Goal: Information Seeking & Learning: Learn about a topic

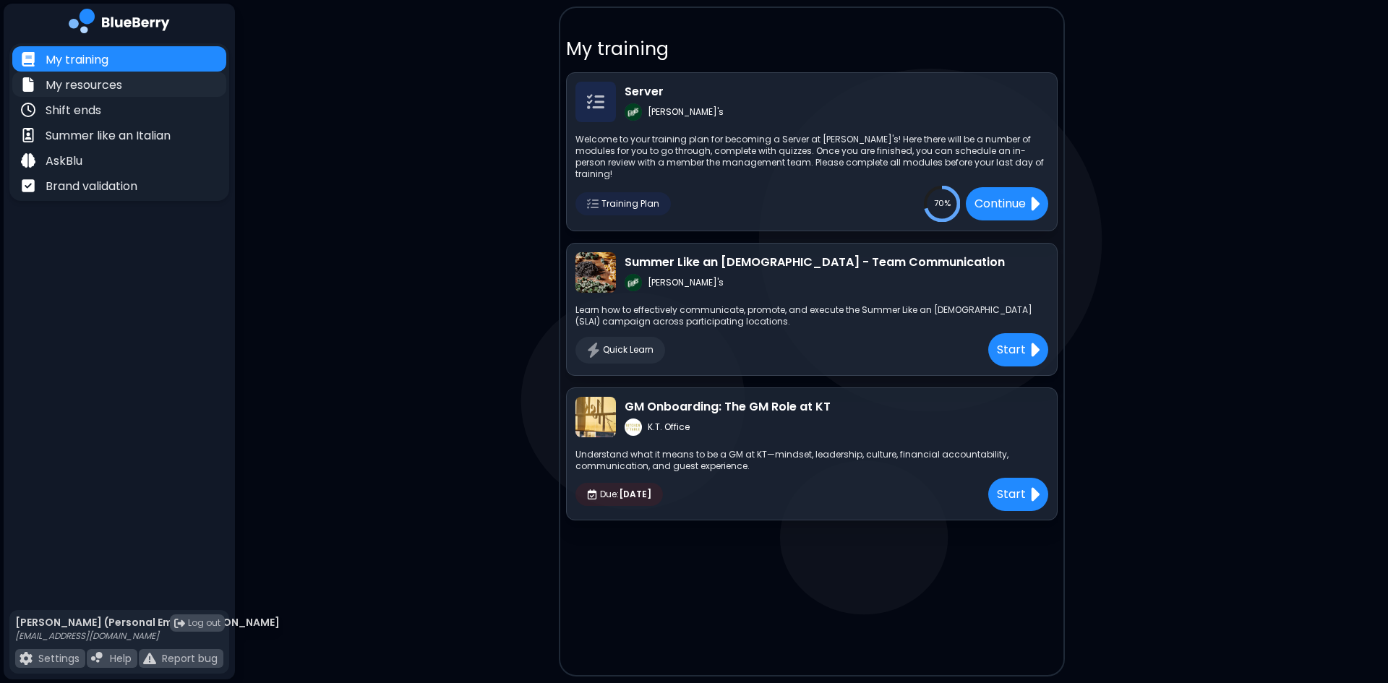
click at [106, 79] on p "My resources" at bounding box center [84, 85] width 77 height 17
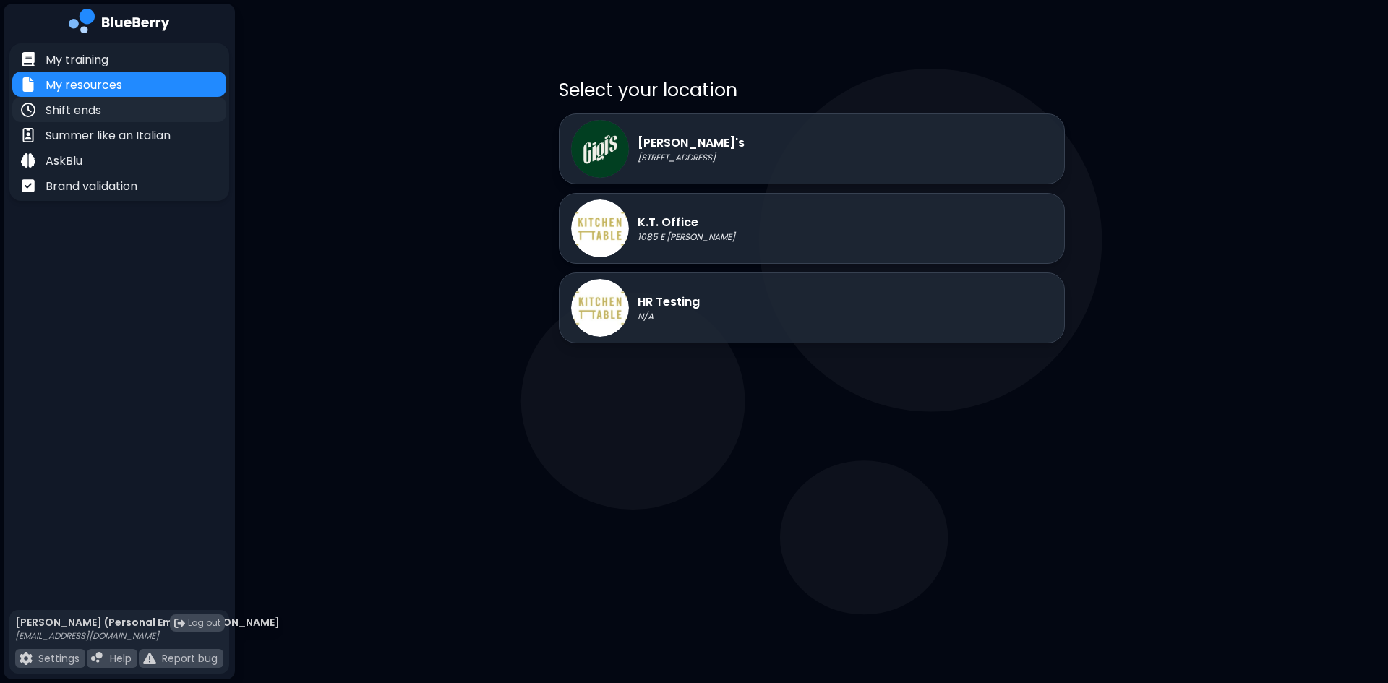
click at [121, 111] on div "Shift ends" at bounding box center [119, 109] width 214 height 25
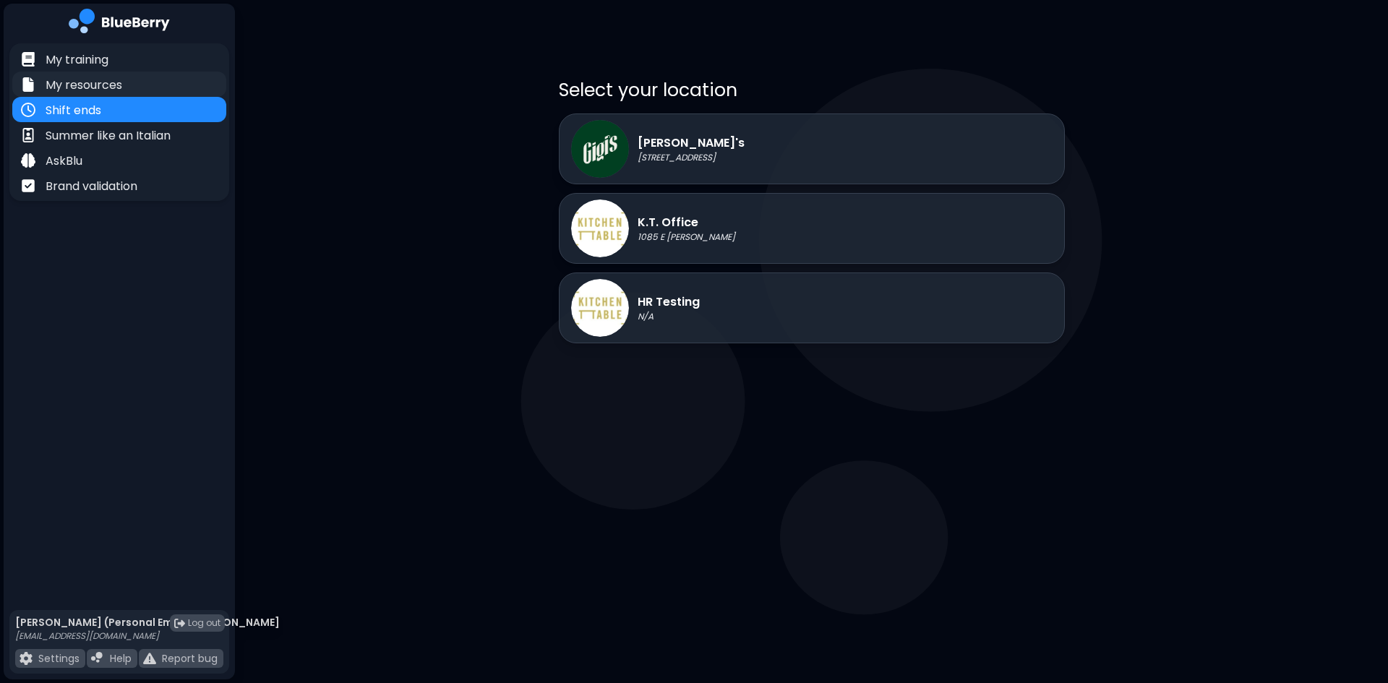
click at [87, 85] on p "My resources" at bounding box center [84, 85] width 77 height 17
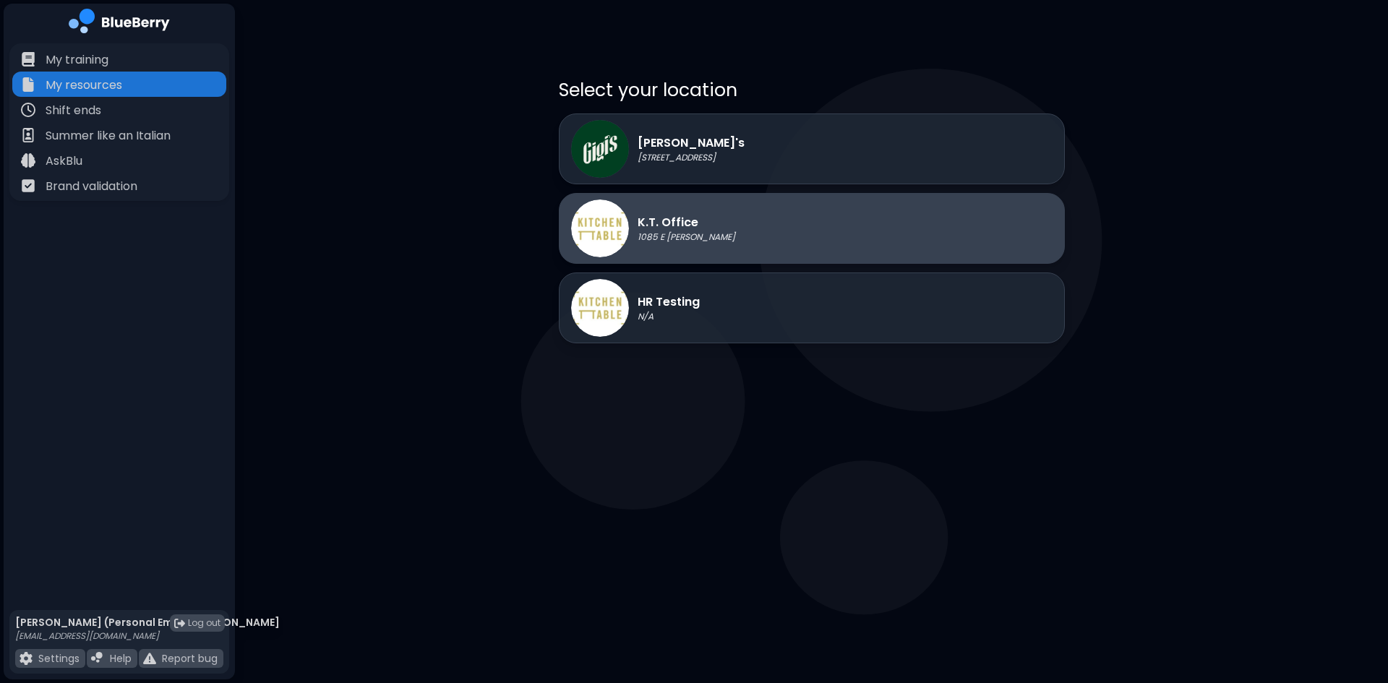
click at [700, 251] on div "K.T. Office 1085 E [GEOGRAPHIC_DATA]" at bounding box center [653, 228] width 164 height 58
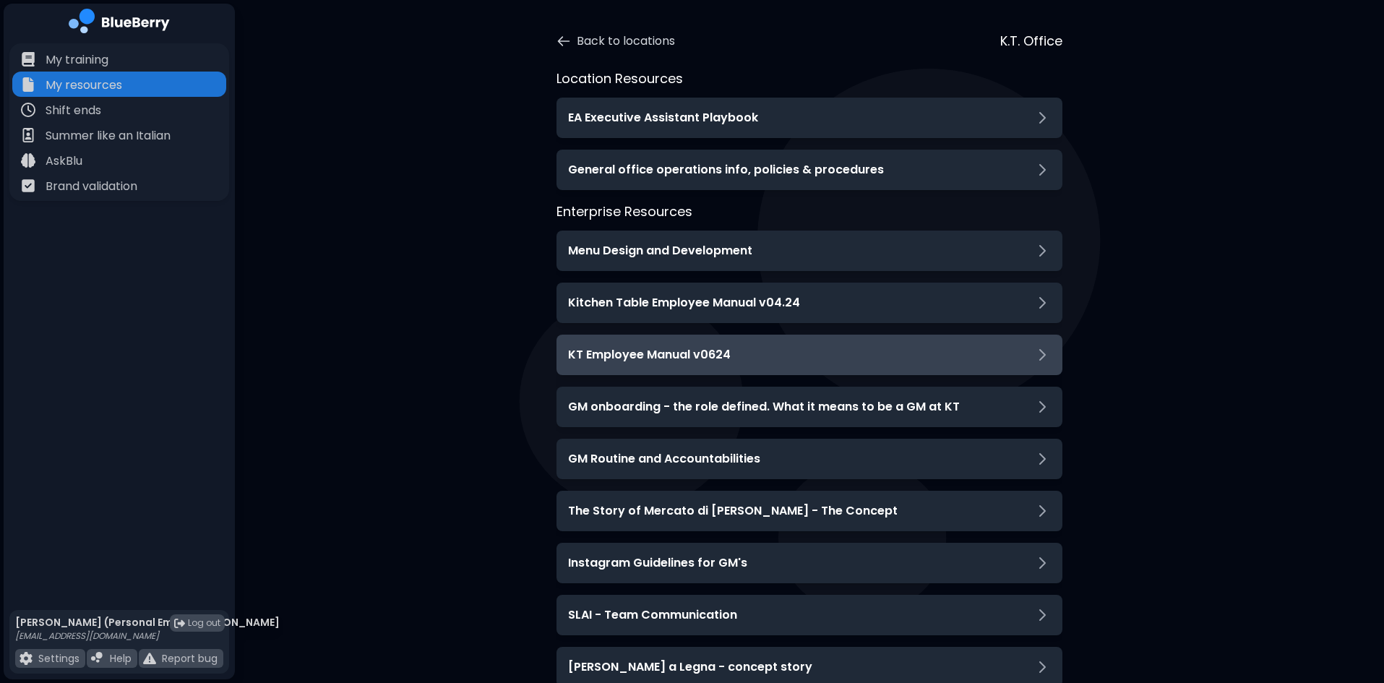
scroll to position [72, 0]
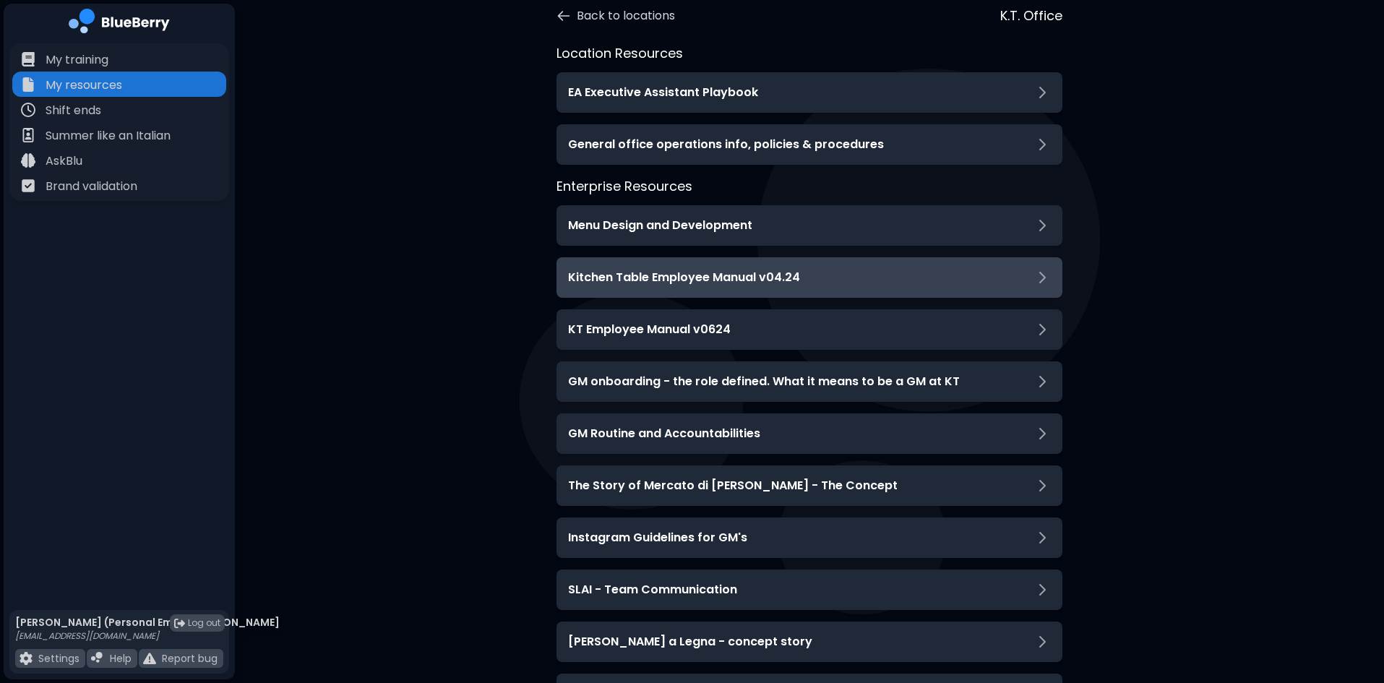
click at [763, 281] on h3 "Kitchen Table Employee Manual v04.24" at bounding box center [684, 277] width 232 height 17
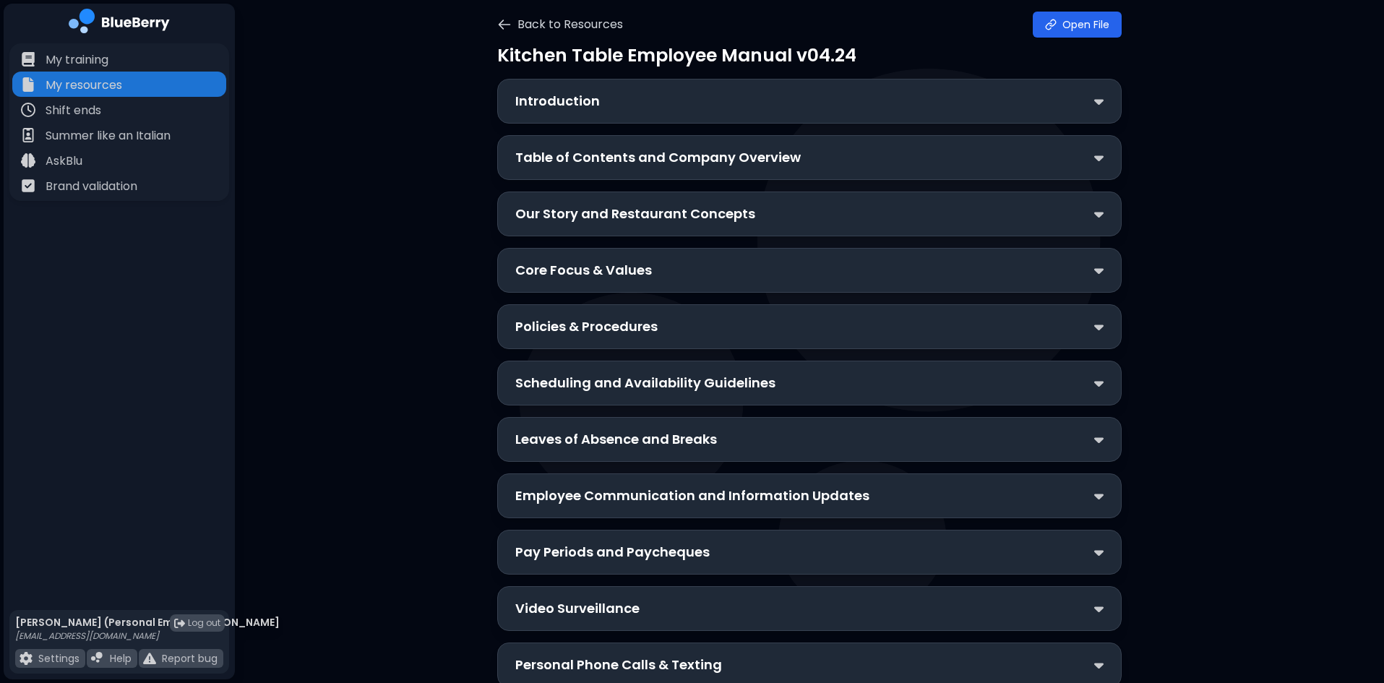
click at [692, 266] on div "Core Focus & Values" at bounding box center [809, 270] width 588 height 20
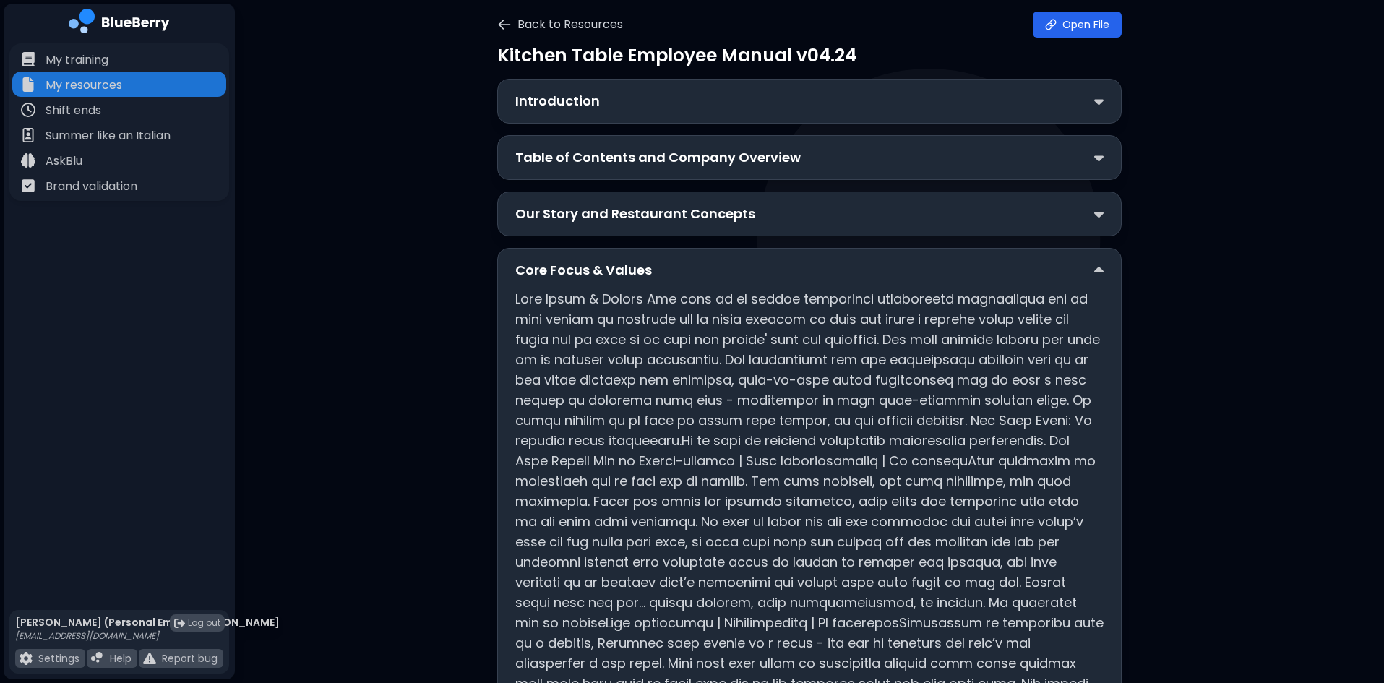
click at [692, 266] on div "Core Focus & Values" at bounding box center [809, 270] width 588 height 20
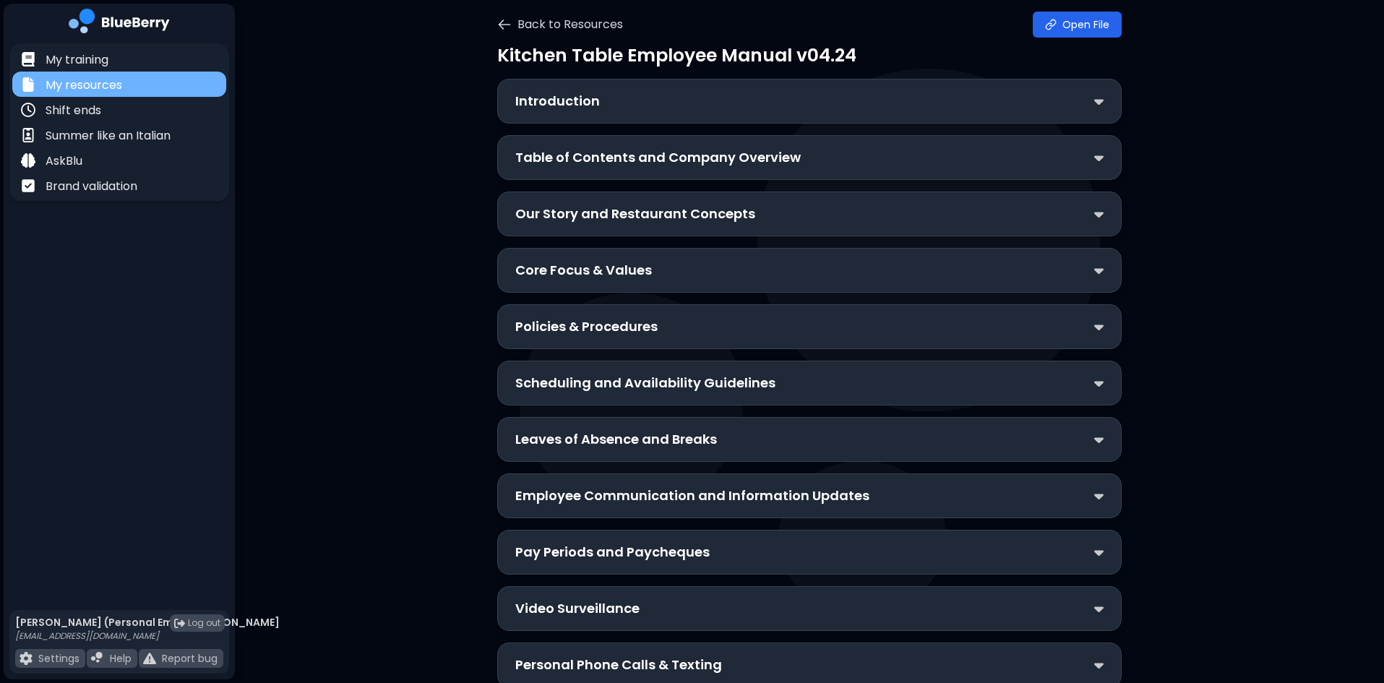
click at [120, 94] on div "My resources" at bounding box center [119, 84] width 214 height 25
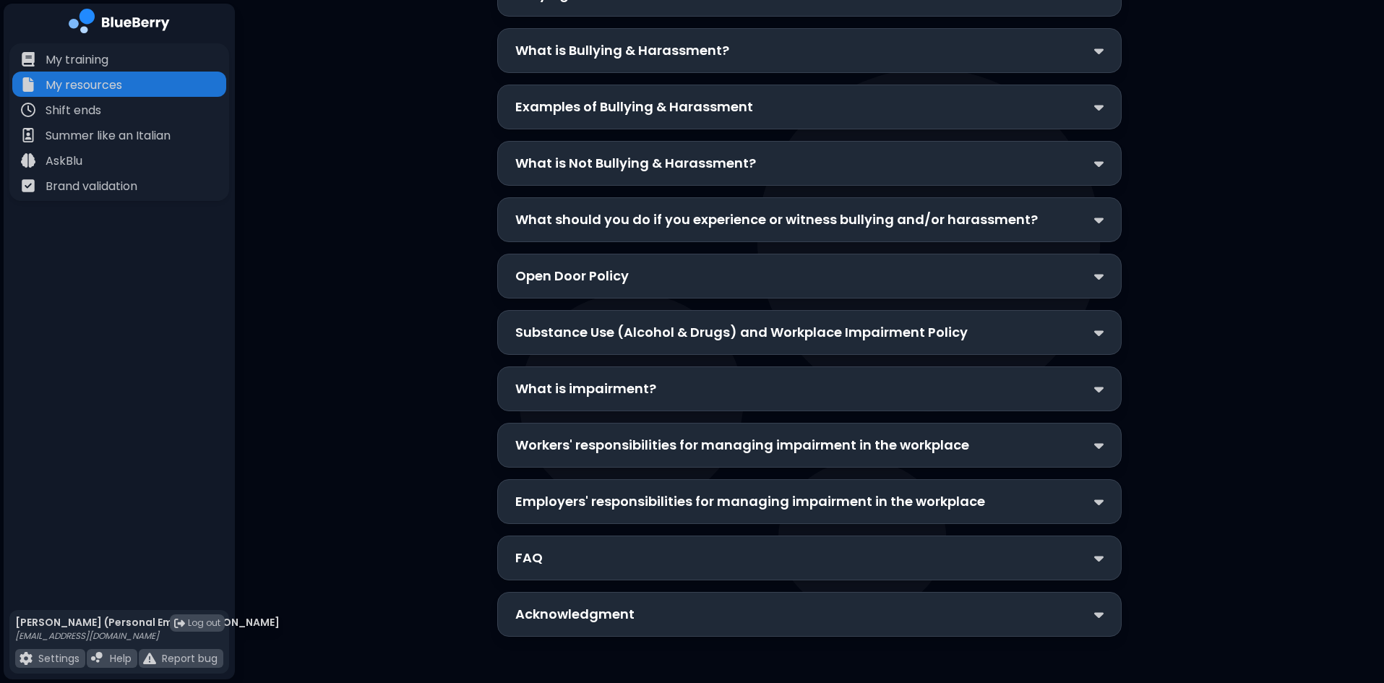
scroll to position [1932, 0]
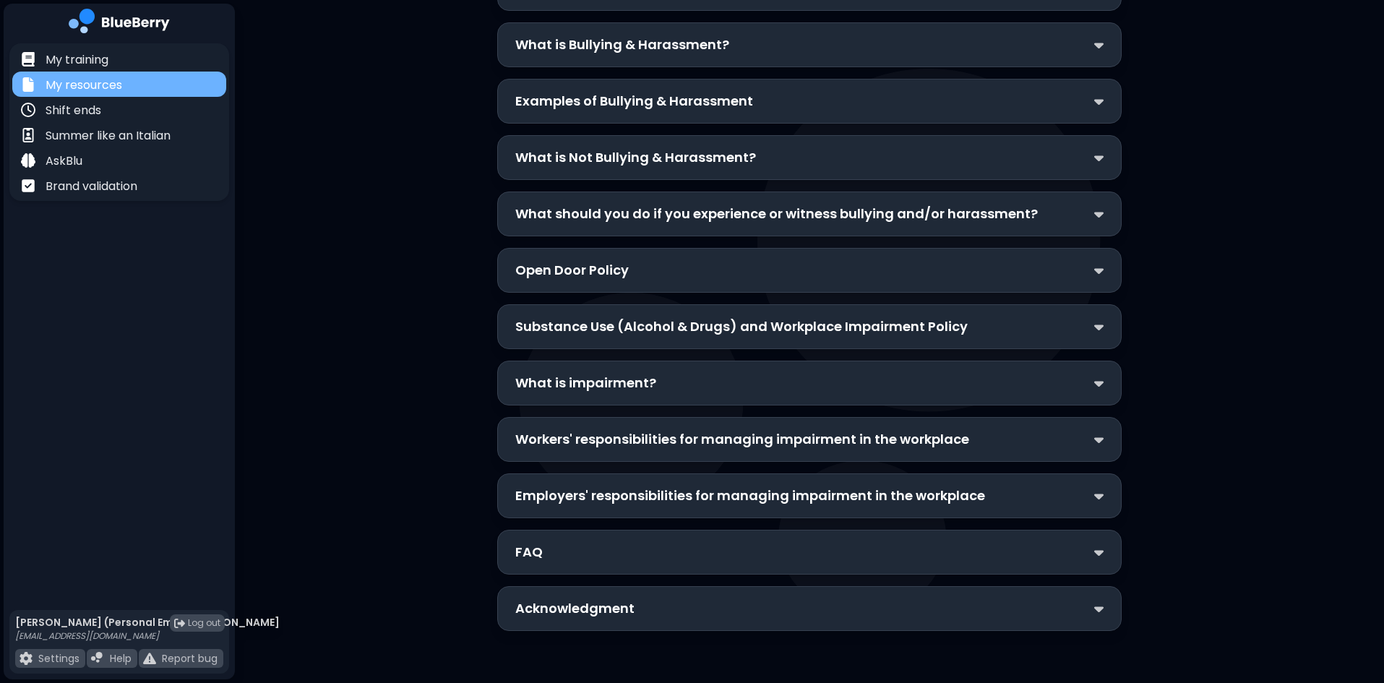
click at [100, 83] on p "My resources" at bounding box center [84, 85] width 77 height 17
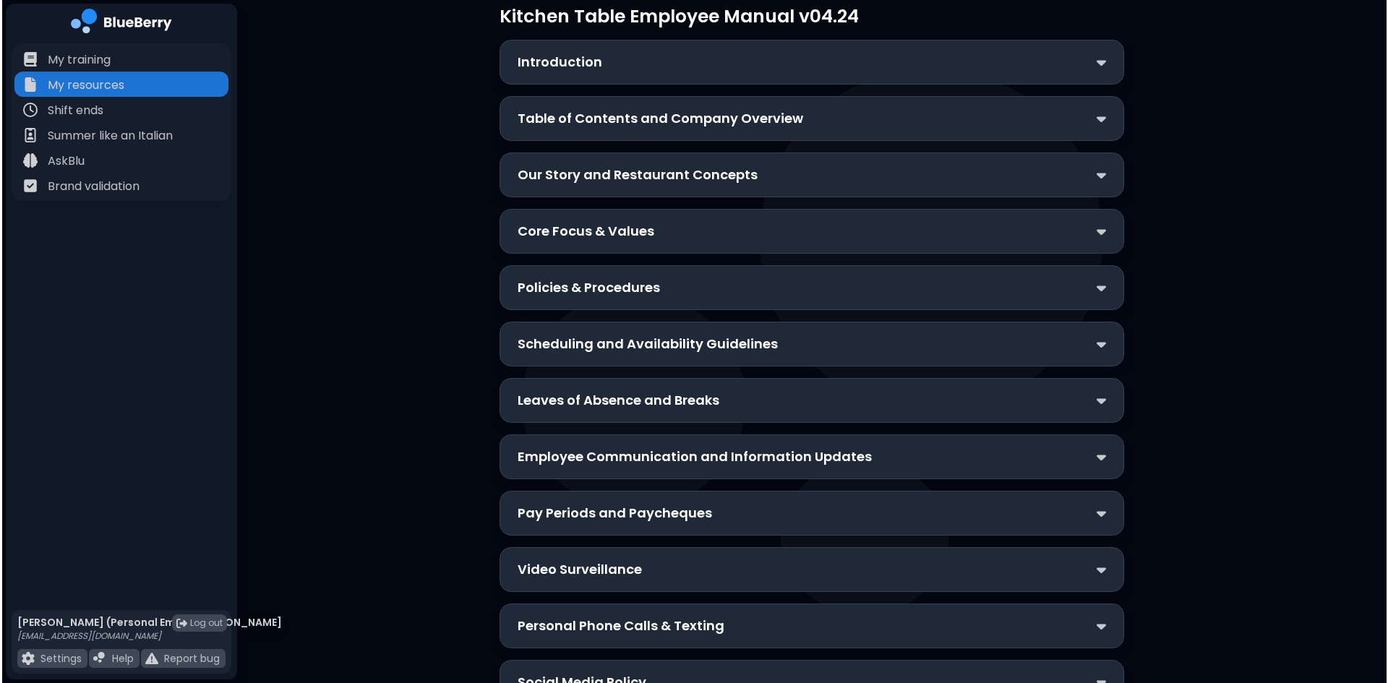
scroll to position [0, 0]
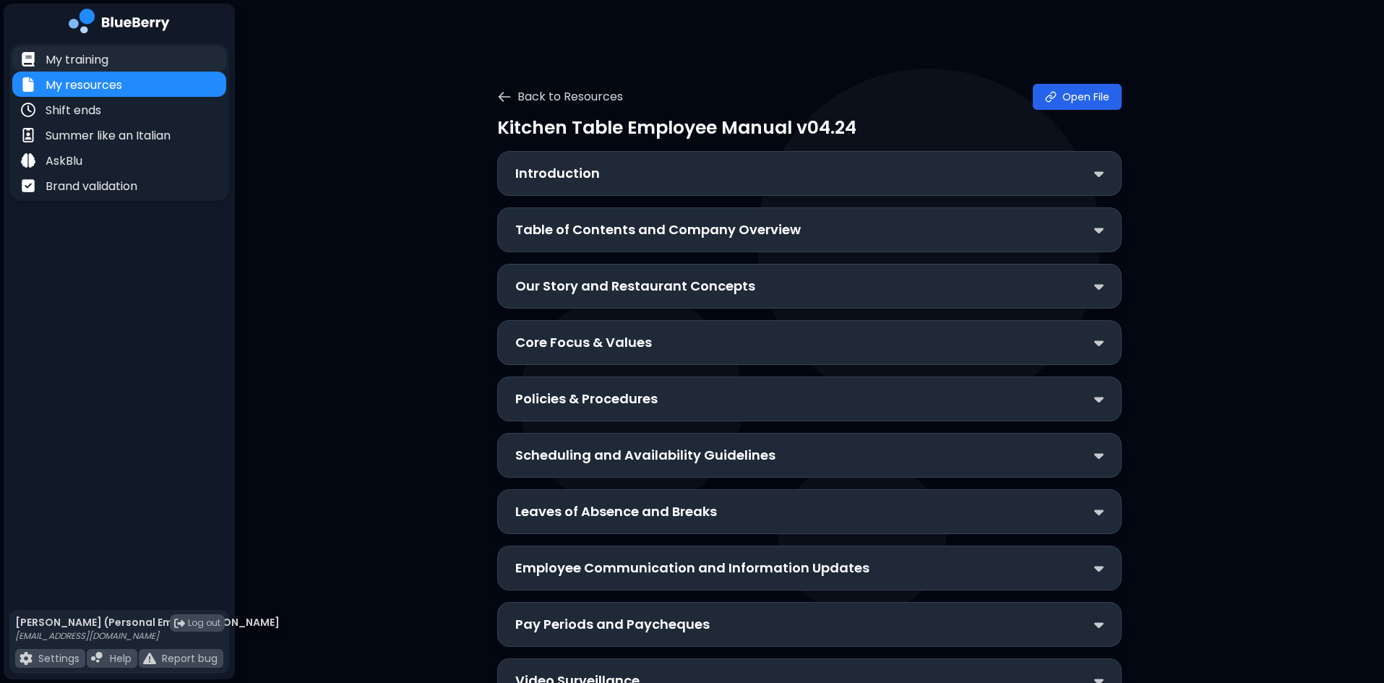
click at [125, 59] on div "My training" at bounding box center [119, 58] width 214 height 25
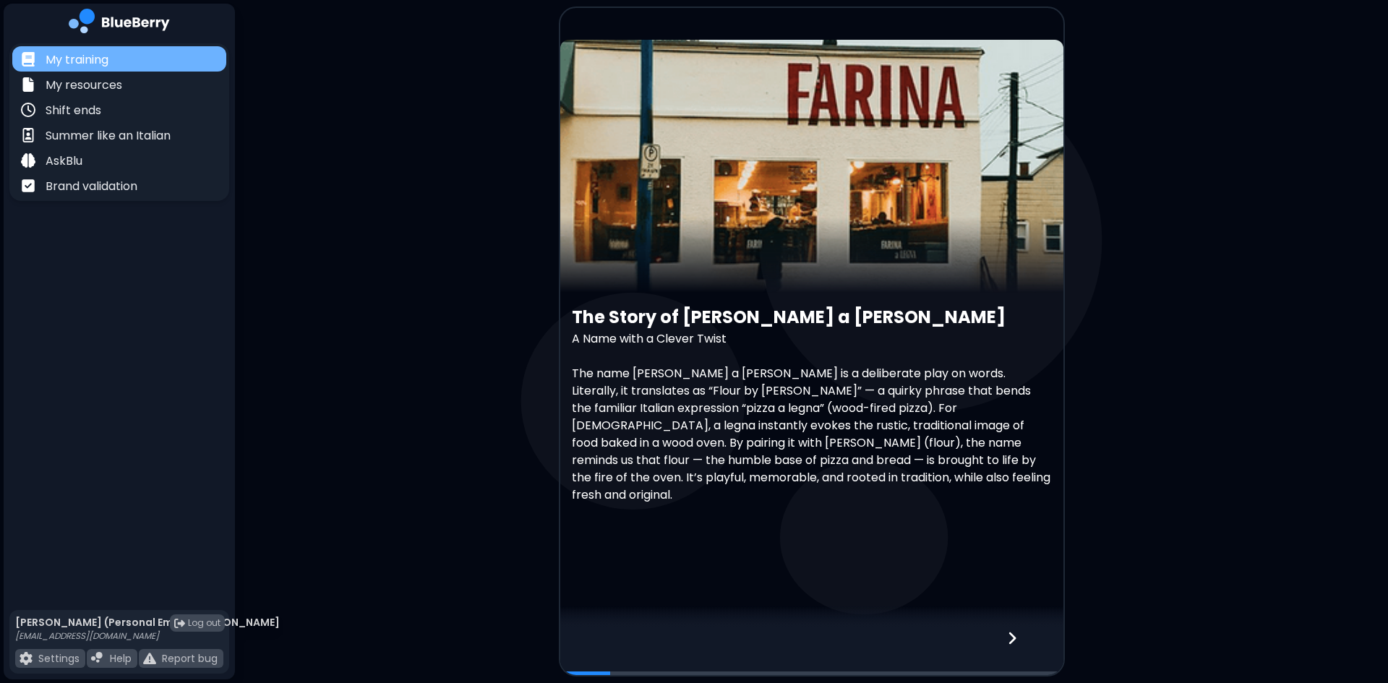
click at [93, 55] on p "My training" at bounding box center [77, 59] width 63 height 17
click at [1010, 638] on icon at bounding box center [1012, 638] width 10 height 16
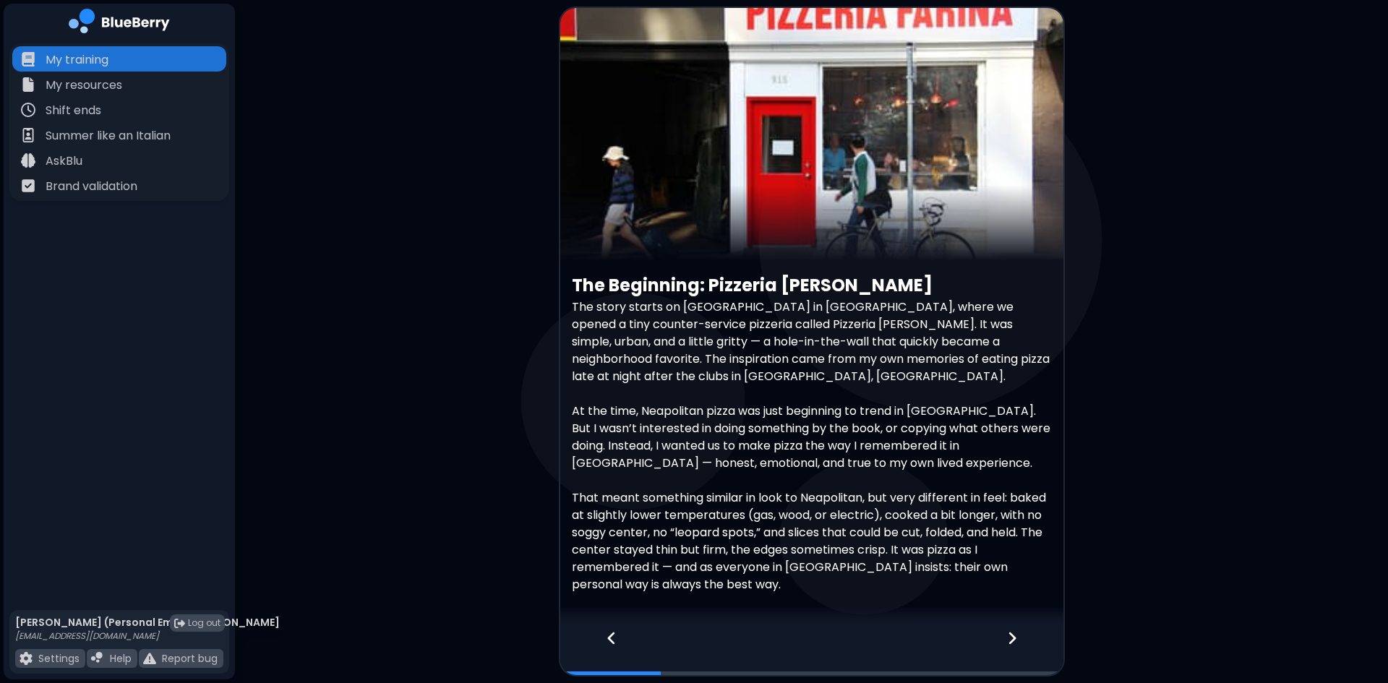
click at [1012, 633] on icon at bounding box center [1012, 638] width 10 height 16
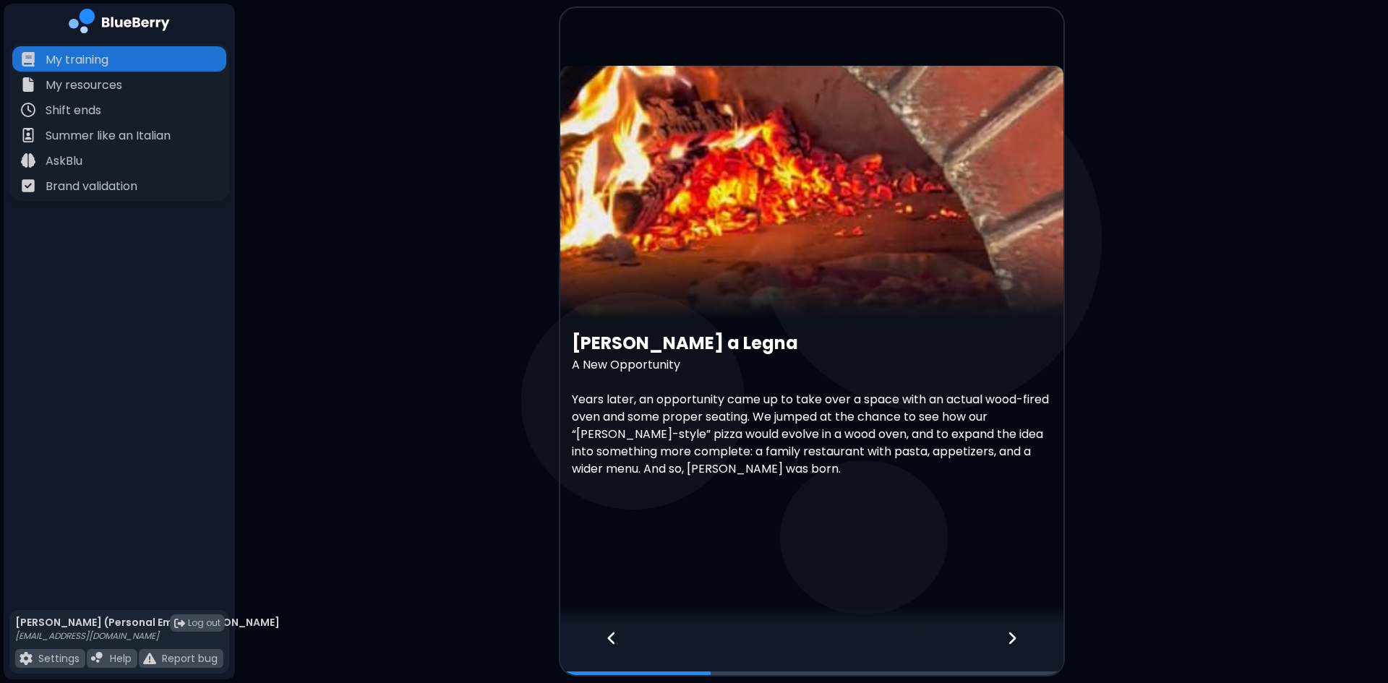
click at [1024, 642] on div at bounding box center [1020, 651] width 85 height 48
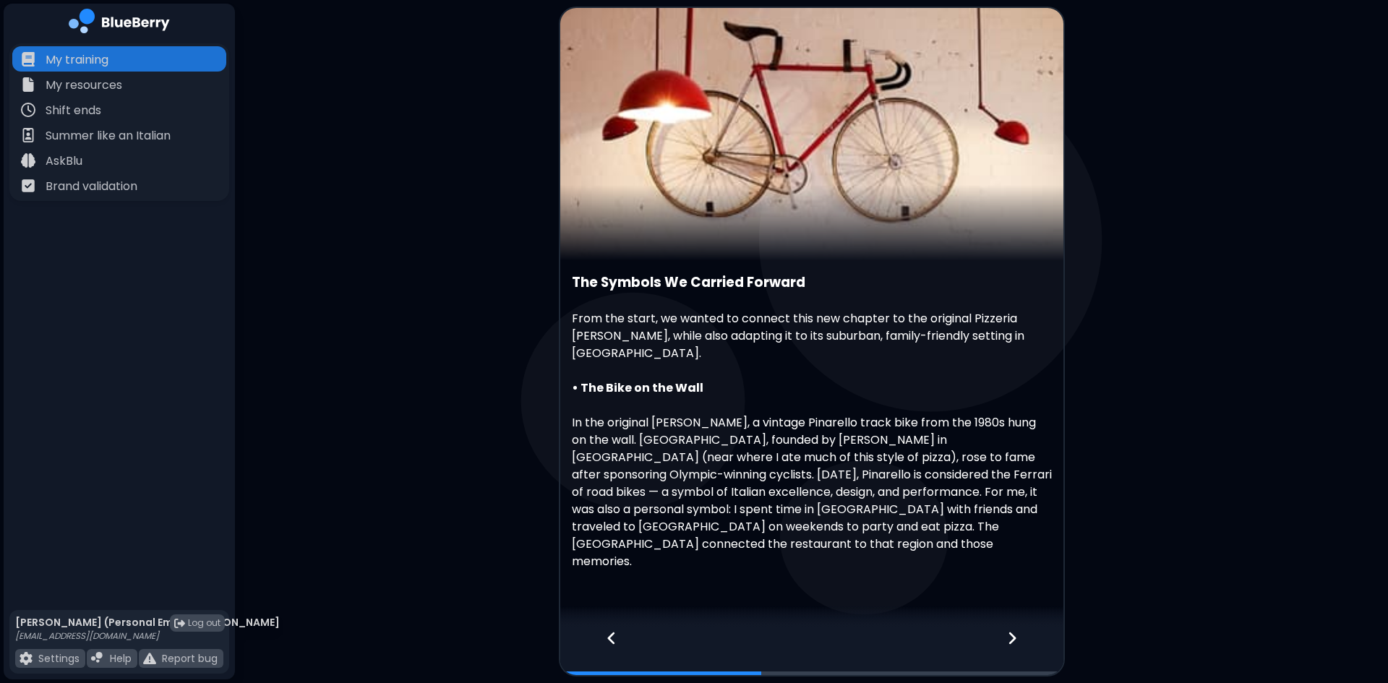
click at [1015, 646] on div at bounding box center [1020, 651] width 85 height 48
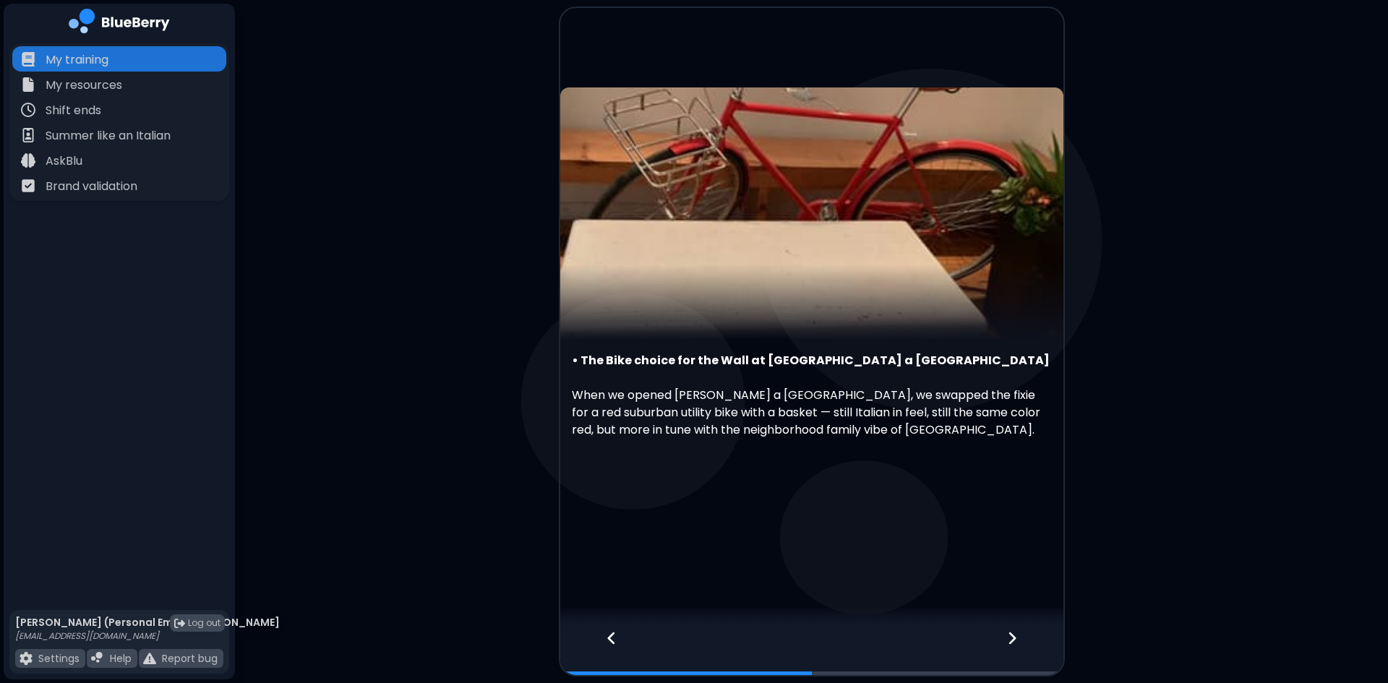
click at [1026, 645] on div at bounding box center [1020, 651] width 85 height 48
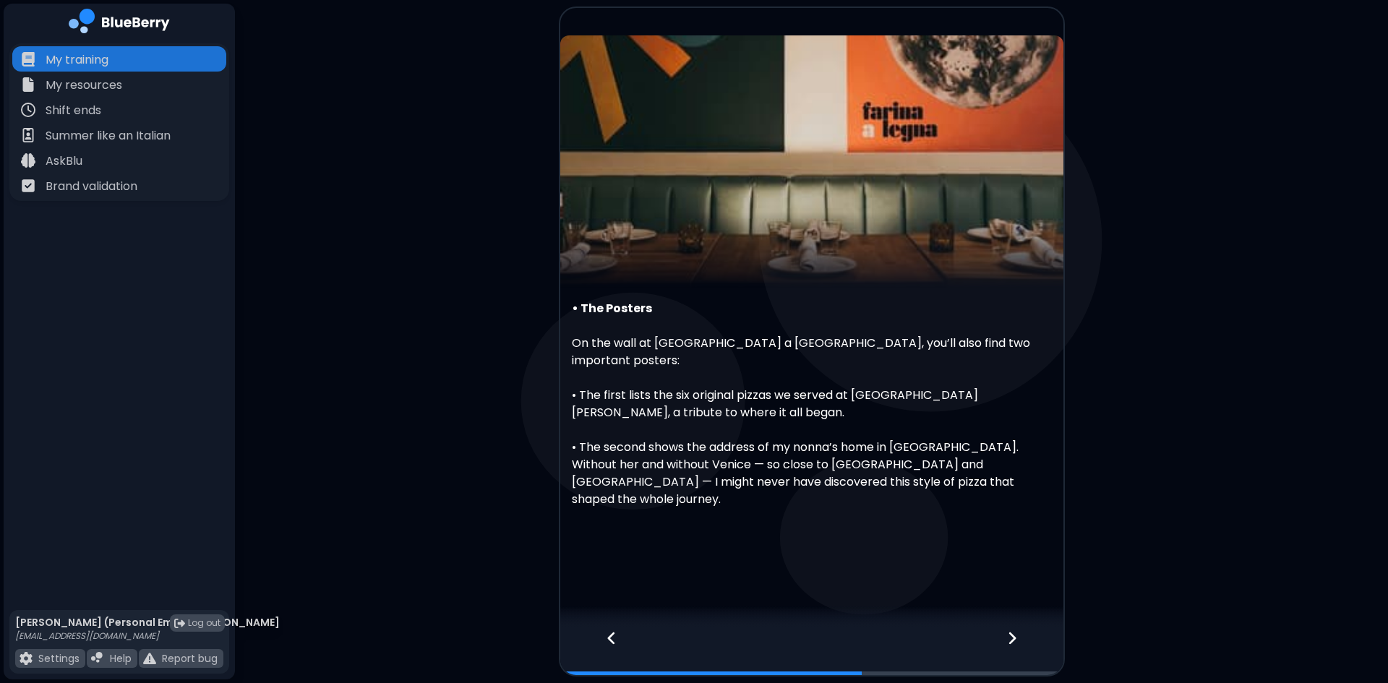
click at [1018, 641] on div at bounding box center [1020, 651] width 85 height 48
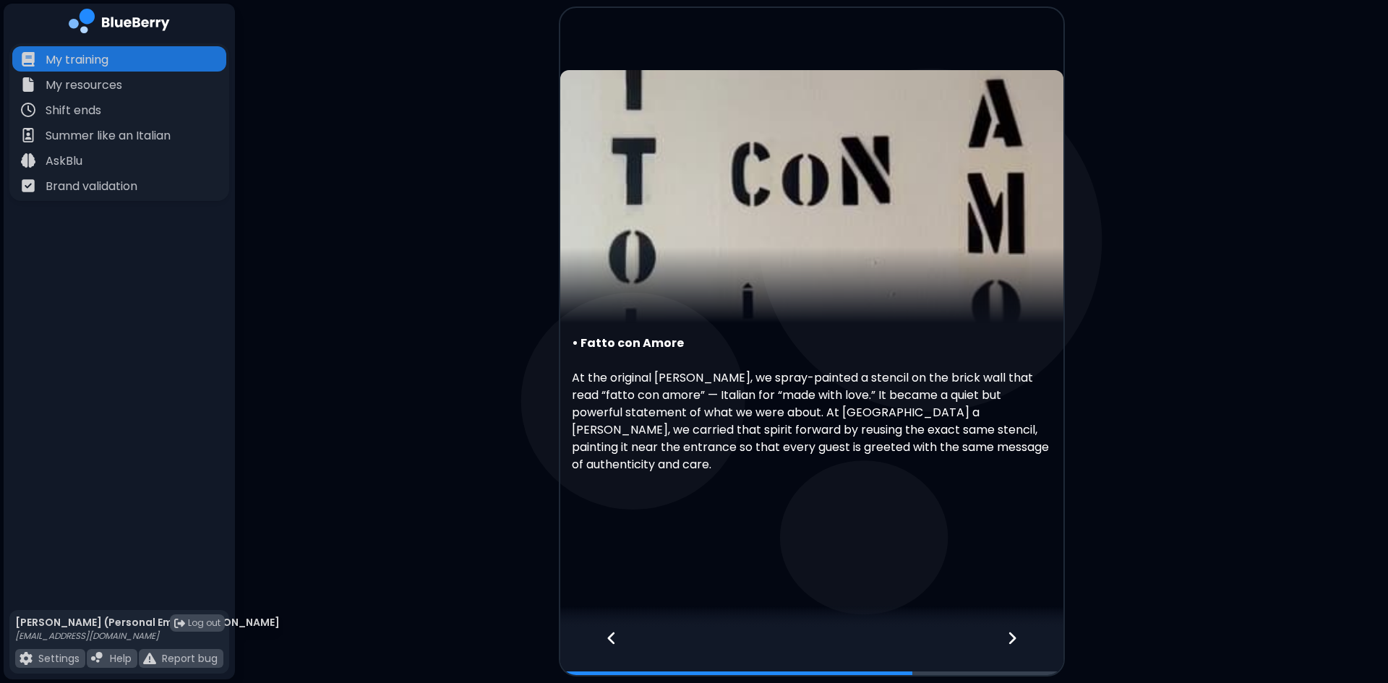
click at [1008, 635] on icon at bounding box center [1012, 638] width 10 height 16
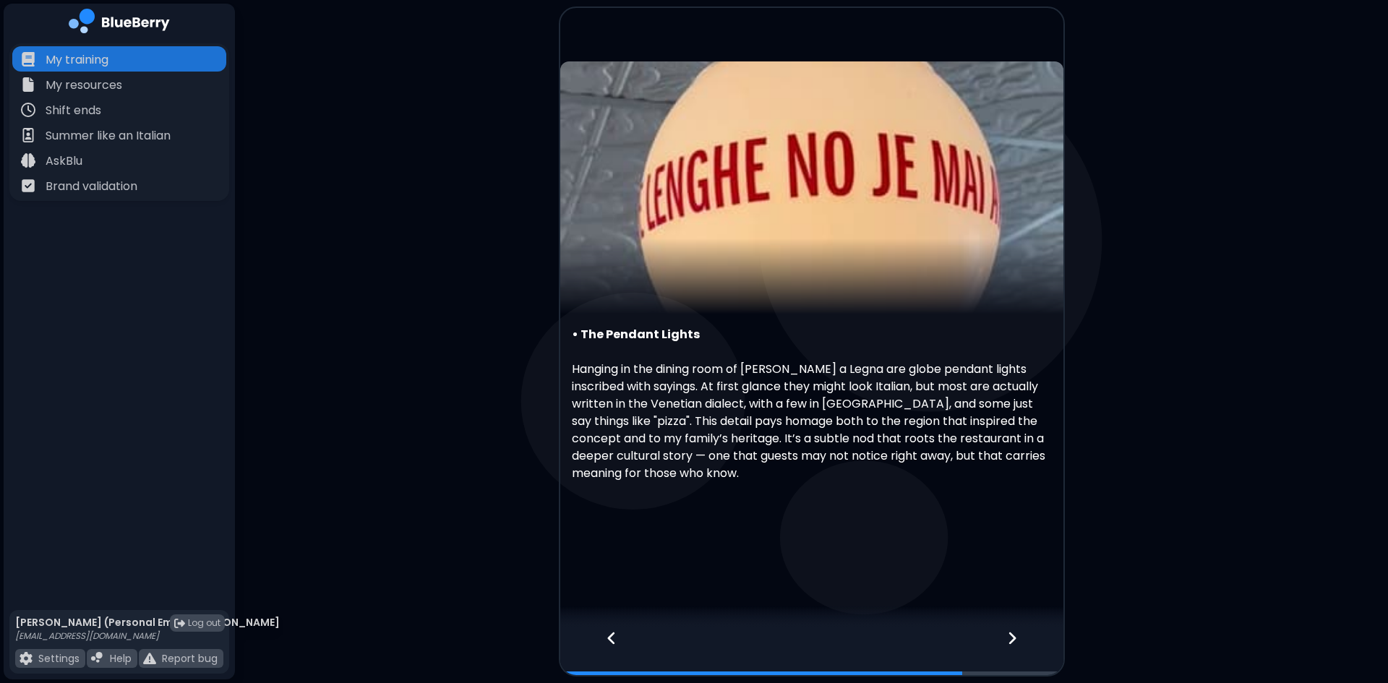
click at [1002, 633] on div at bounding box center [1020, 651] width 85 height 48
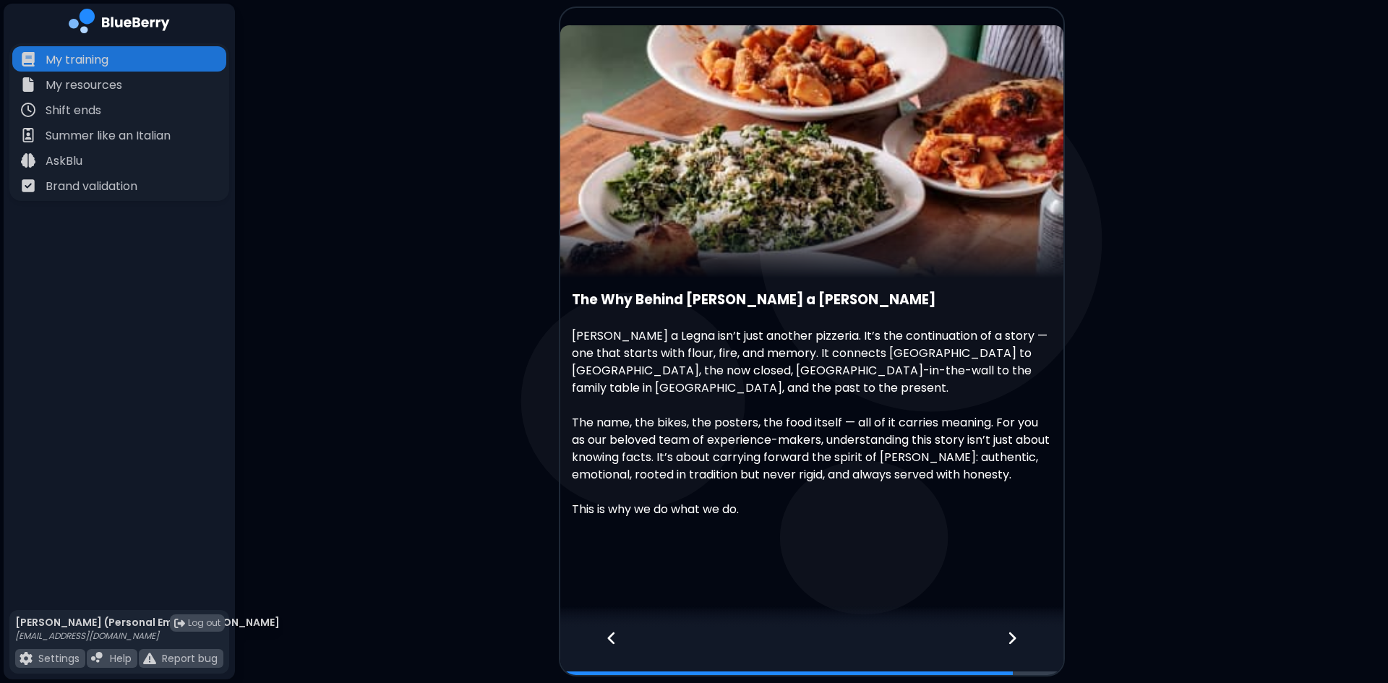
click at [1002, 633] on div at bounding box center [1020, 651] width 85 height 48
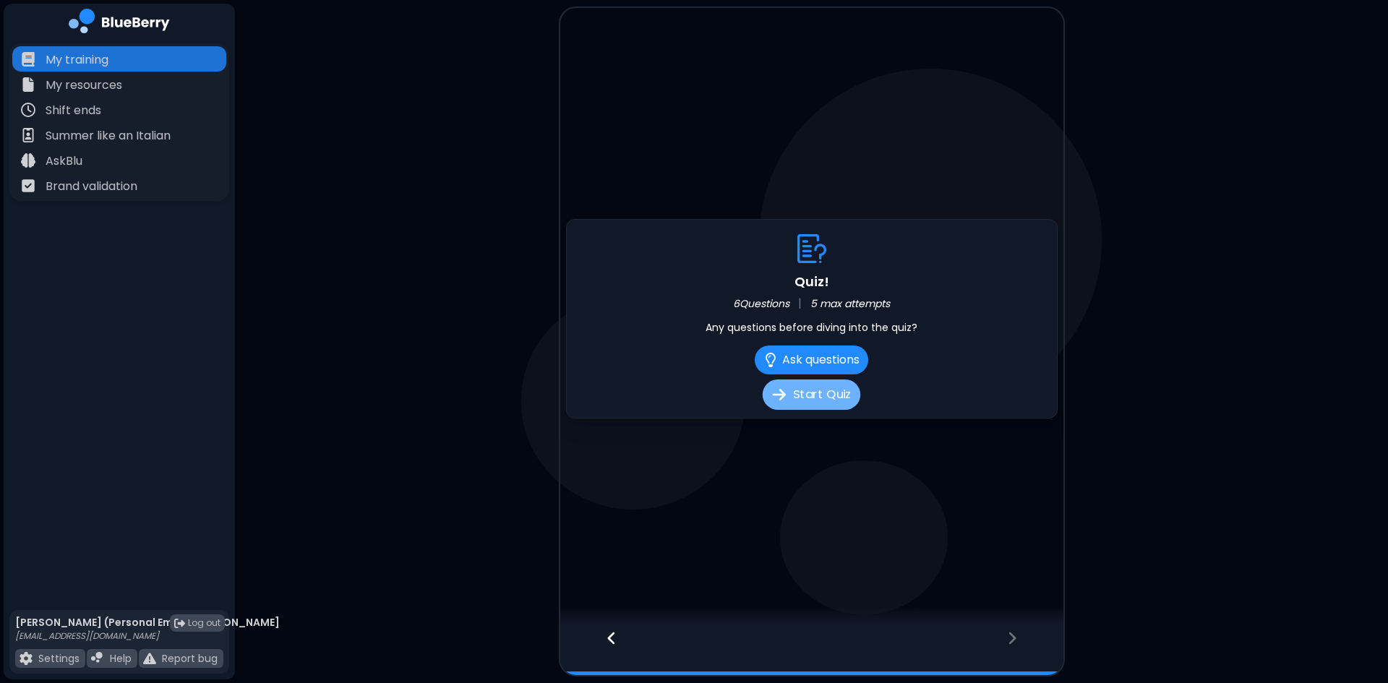
click at [832, 395] on button "Start Quiz" at bounding box center [811, 394] width 98 height 30
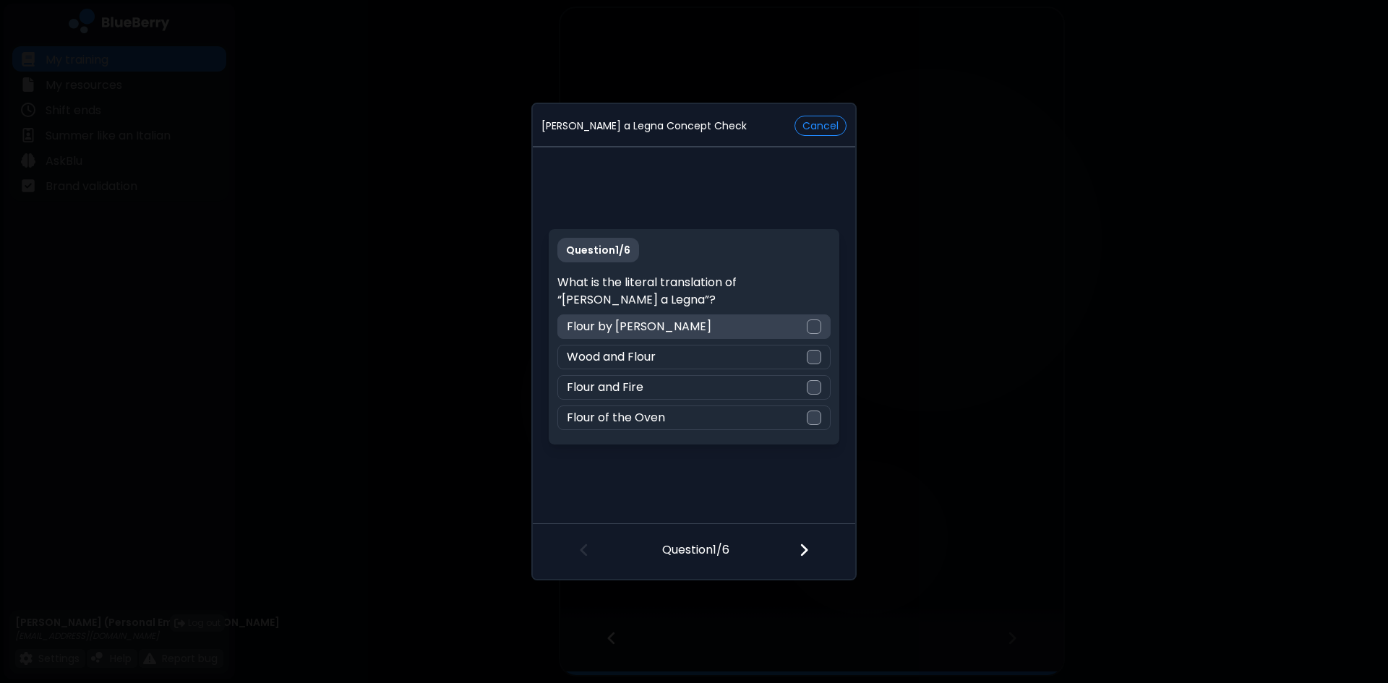
click at [816, 325] on div at bounding box center [814, 326] width 14 height 14
click at [815, 549] on div at bounding box center [812, 551] width 85 height 53
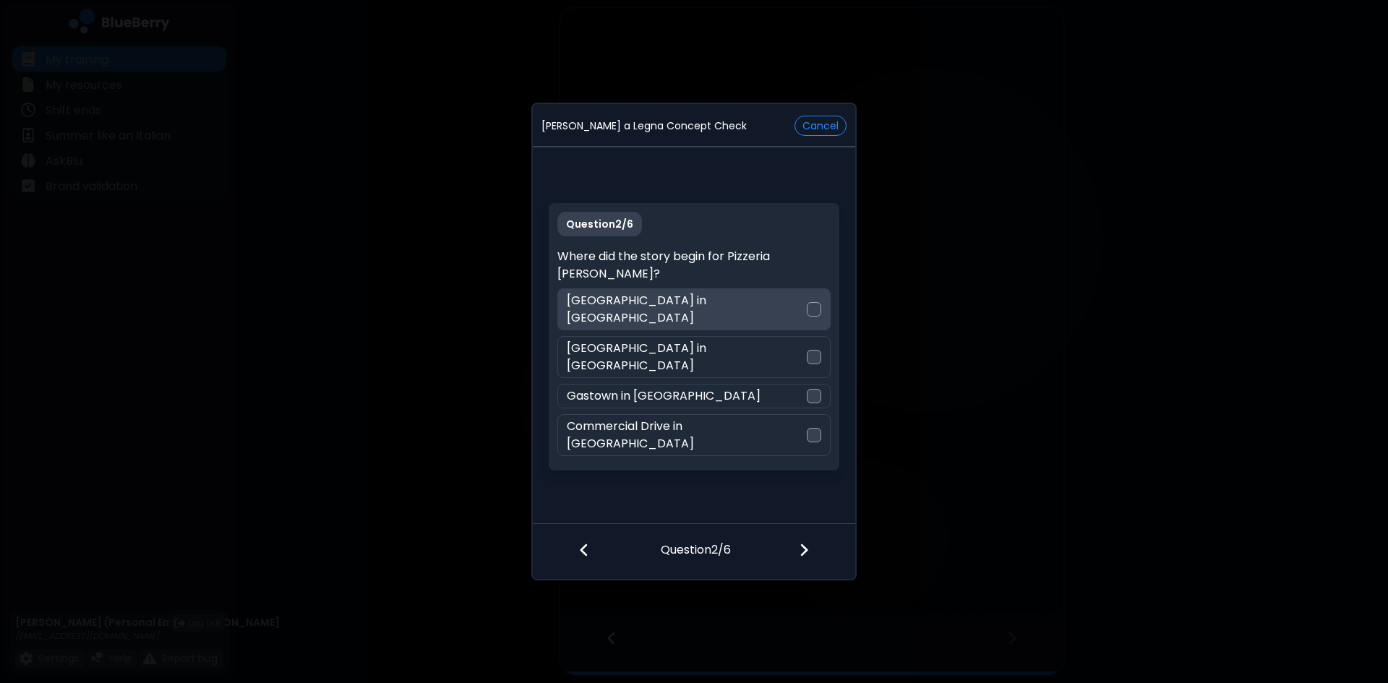
click at [786, 318] on div "Main Street in Vancouver" at bounding box center [693, 309] width 272 height 42
click at [804, 557] on img at bounding box center [804, 550] width 10 height 16
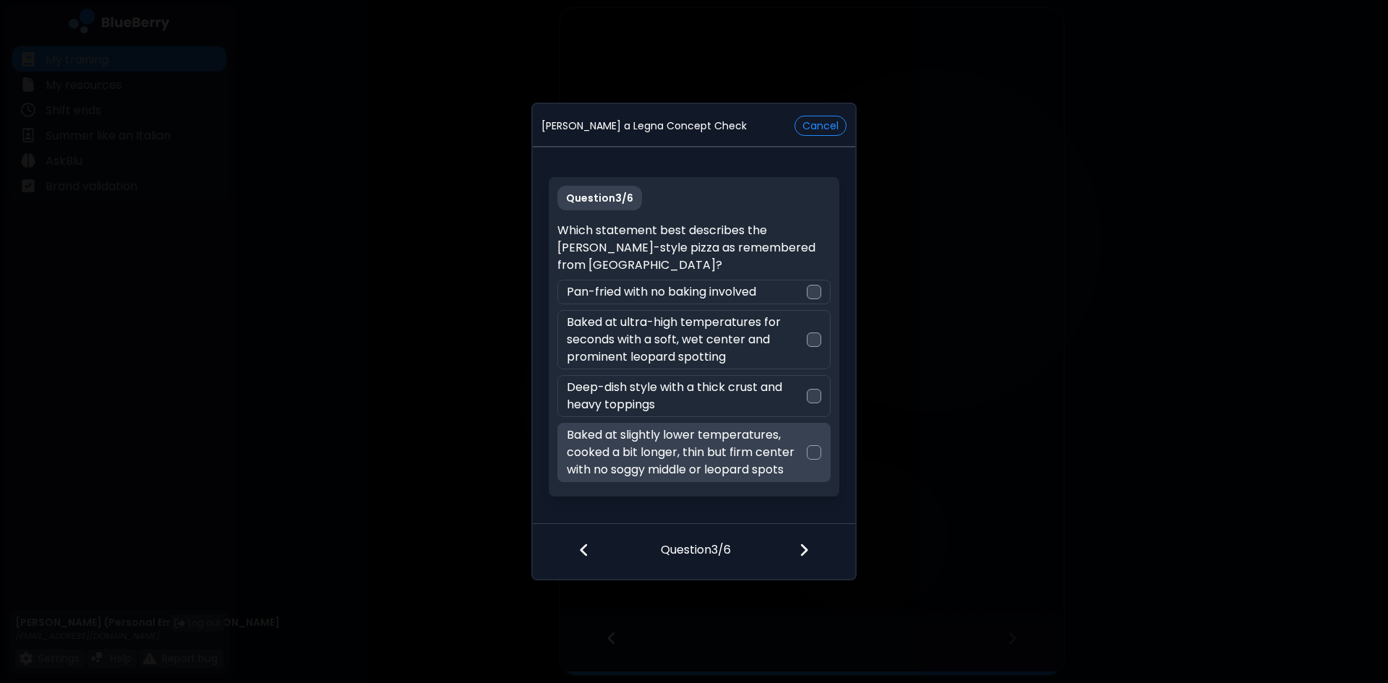
click at [790, 450] on p "Baked at slightly lower temperatures, cooked a bit longer, thin but firm center…" at bounding box center [686, 452] width 239 height 52
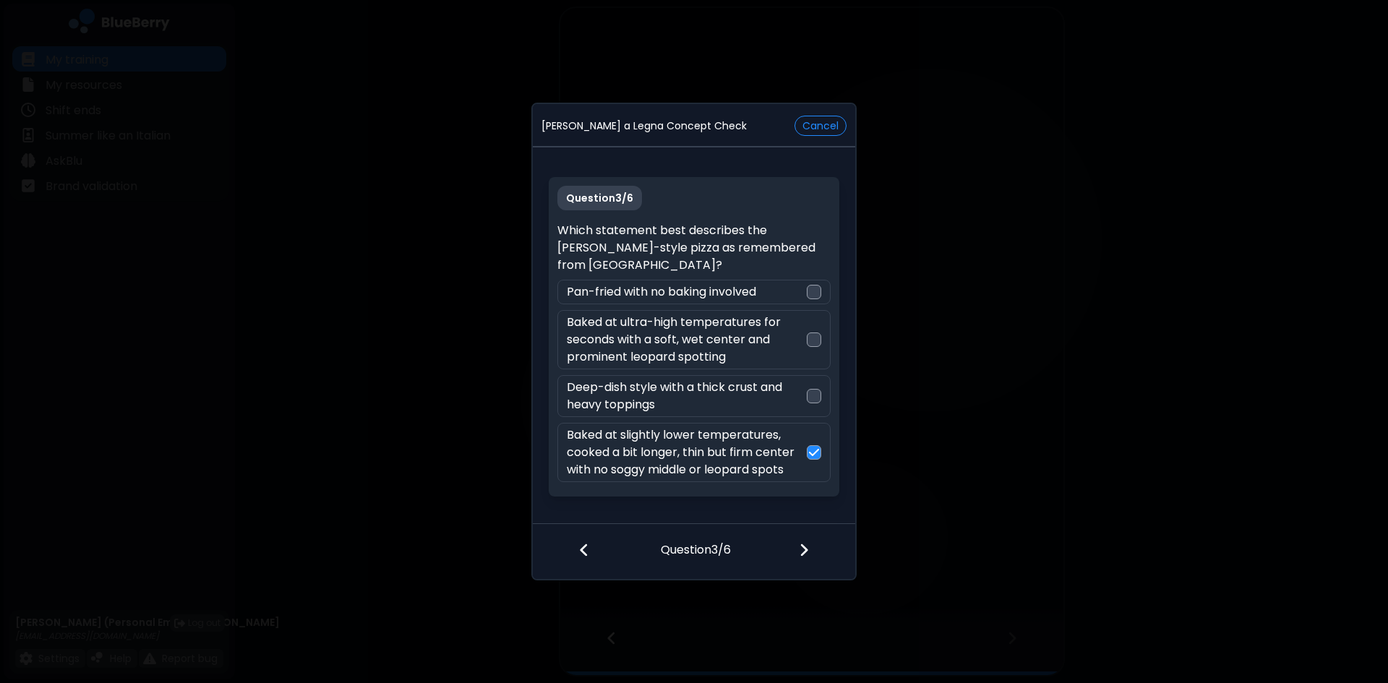
click at [805, 556] on img at bounding box center [804, 550] width 10 height 16
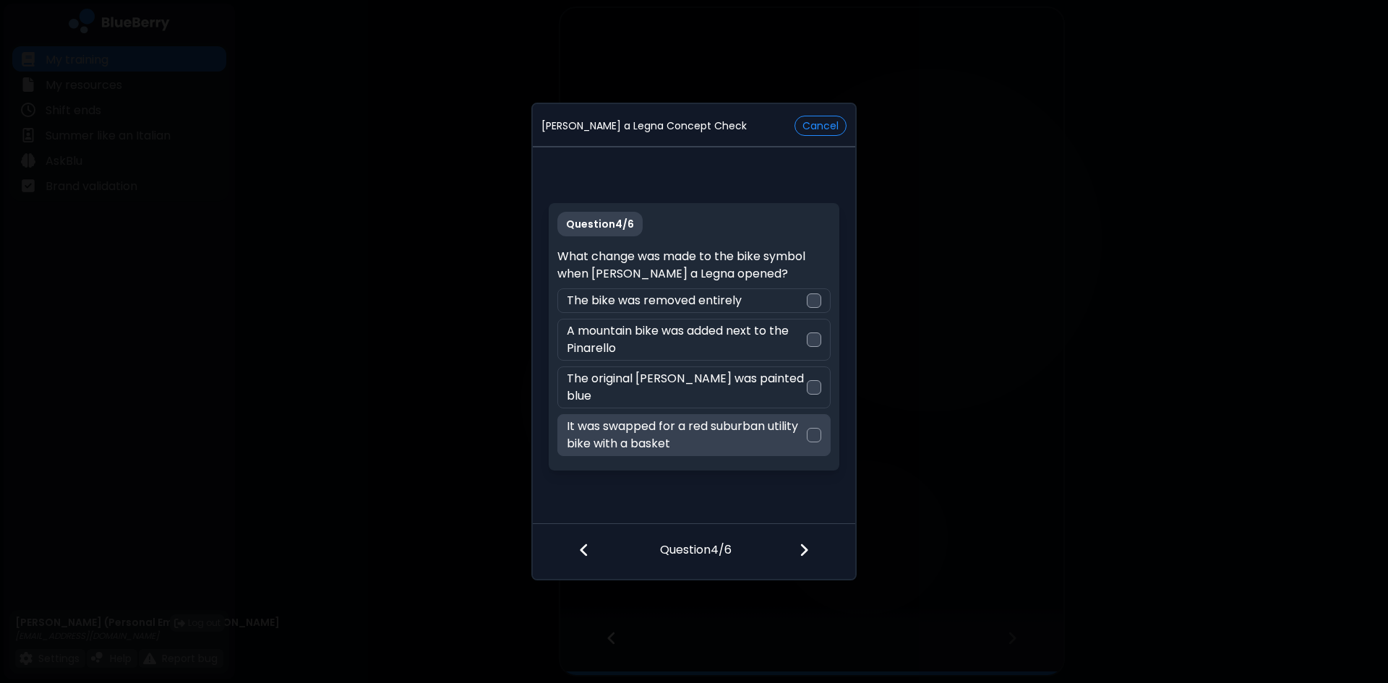
click at [782, 430] on p "It was swapped for a red suburban utility bike with a basket" at bounding box center [686, 435] width 239 height 35
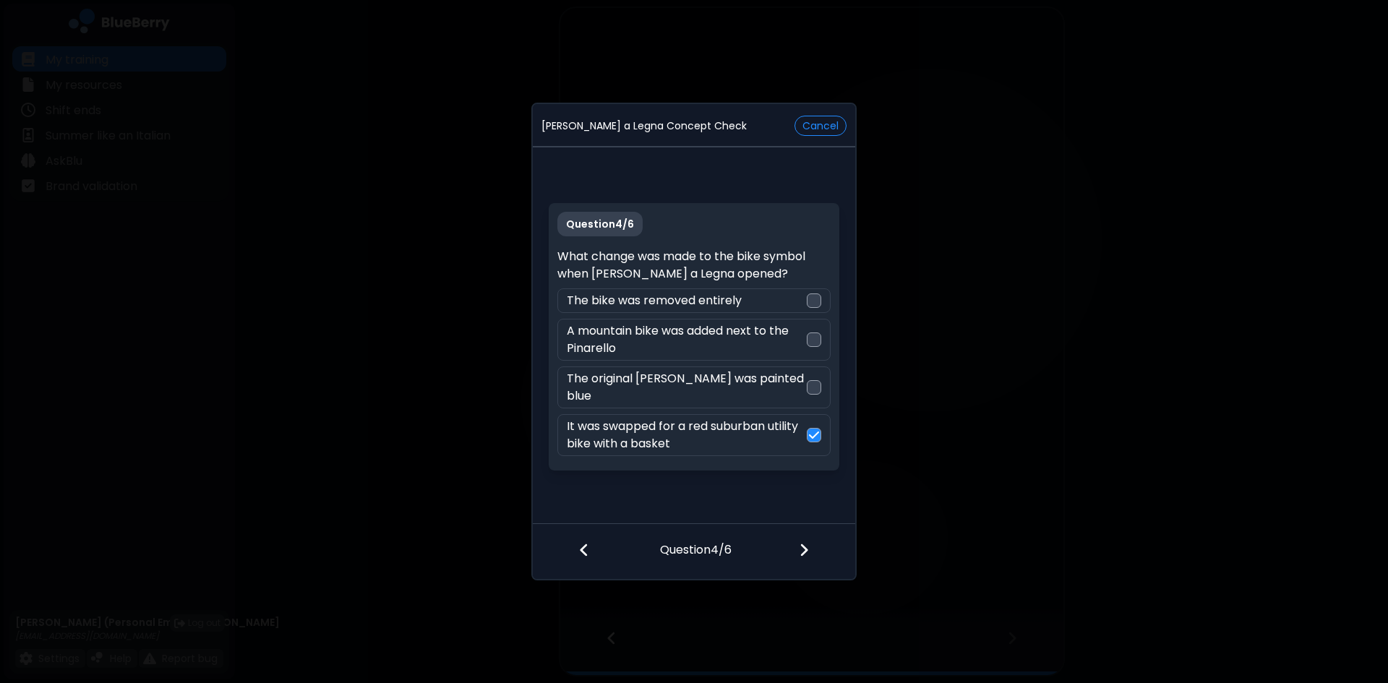
click at [799, 560] on div at bounding box center [812, 551] width 85 height 53
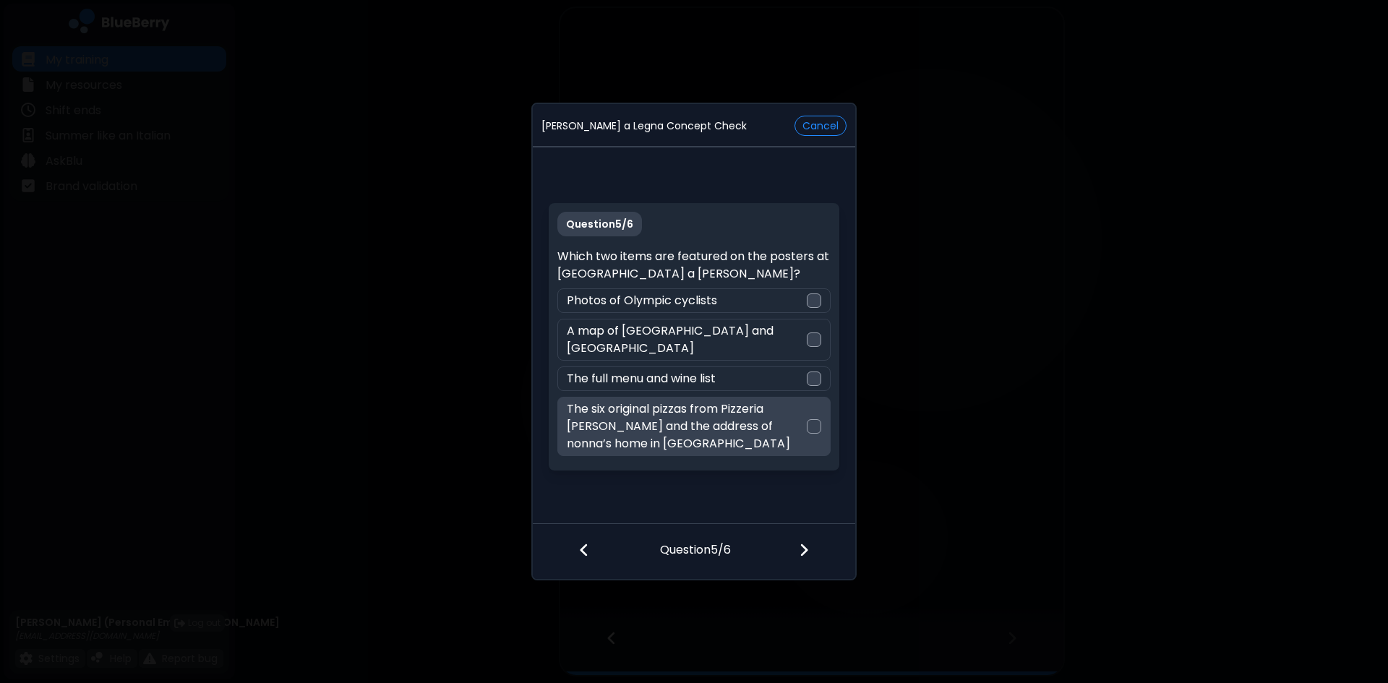
click at [819, 419] on div at bounding box center [814, 426] width 14 height 14
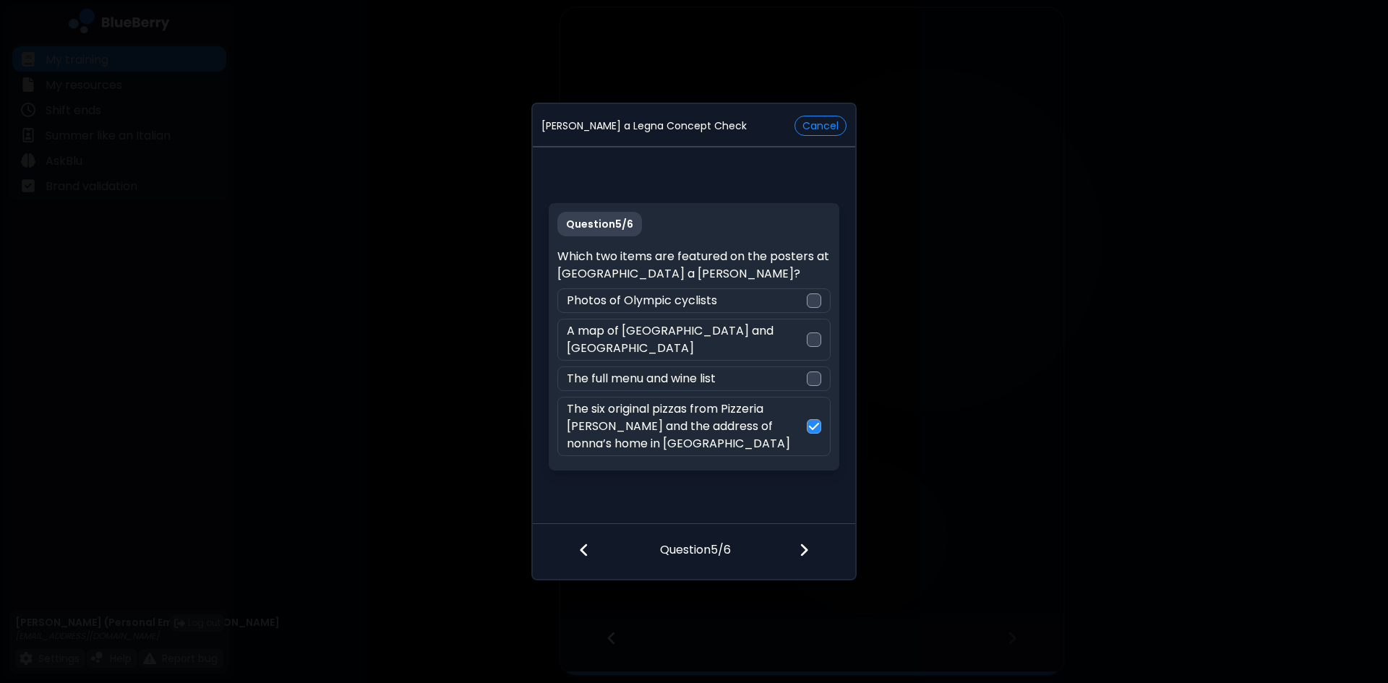
click at [805, 549] on img at bounding box center [804, 550] width 10 height 16
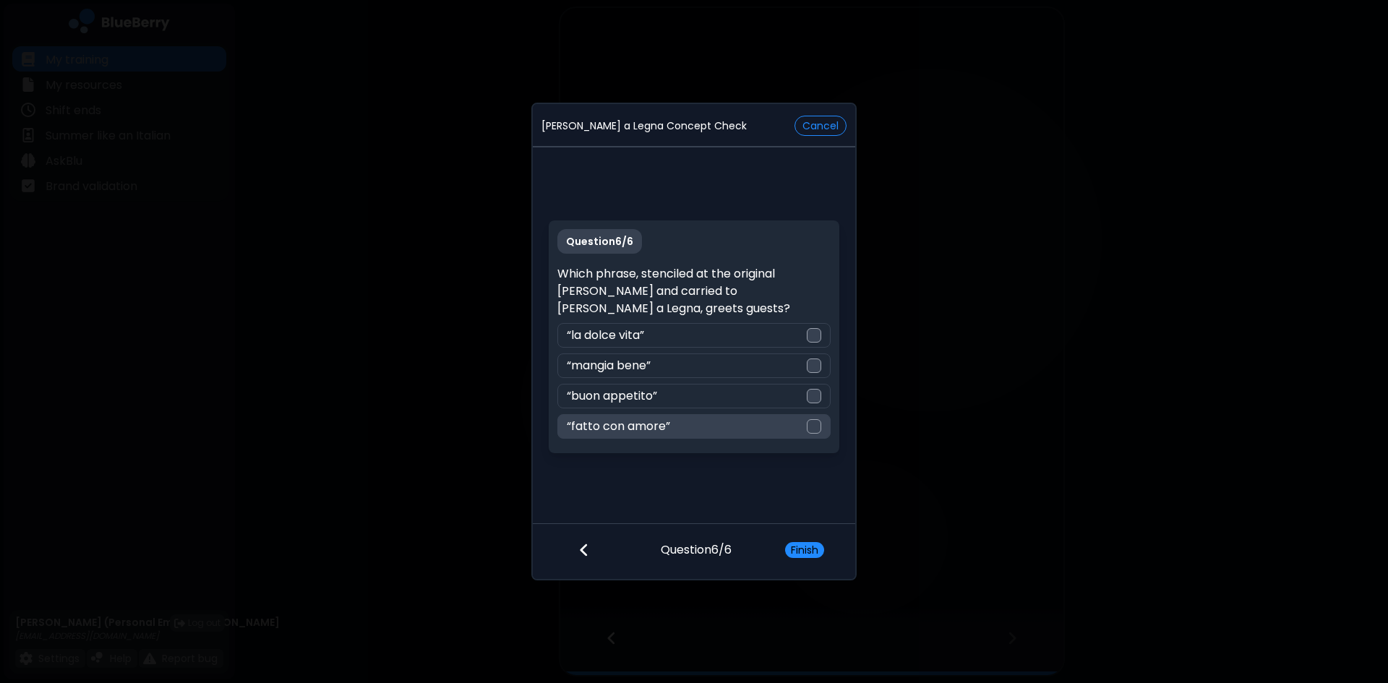
click at [788, 414] on div "“fatto con amore”" at bounding box center [693, 426] width 272 height 25
click at [817, 554] on button "Finish" at bounding box center [804, 550] width 39 height 16
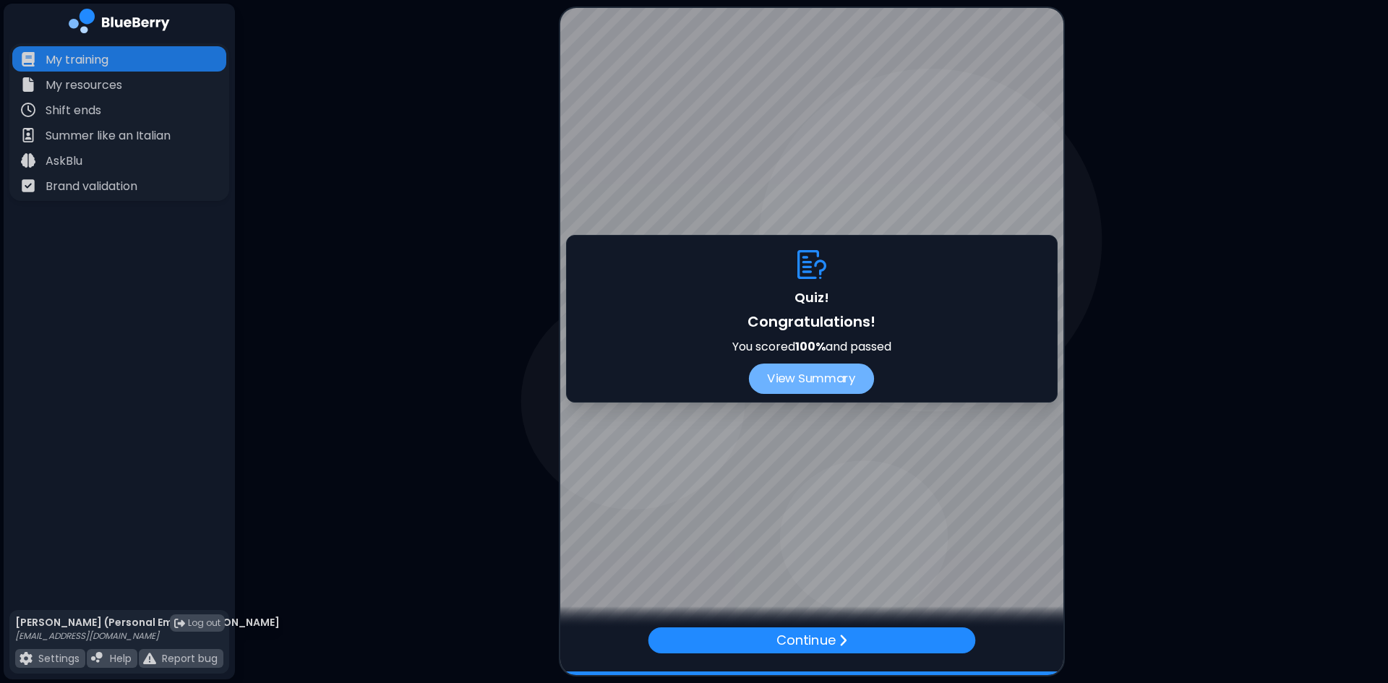
click at [814, 387] on button "View Summary" at bounding box center [811, 379] width 125 height 30
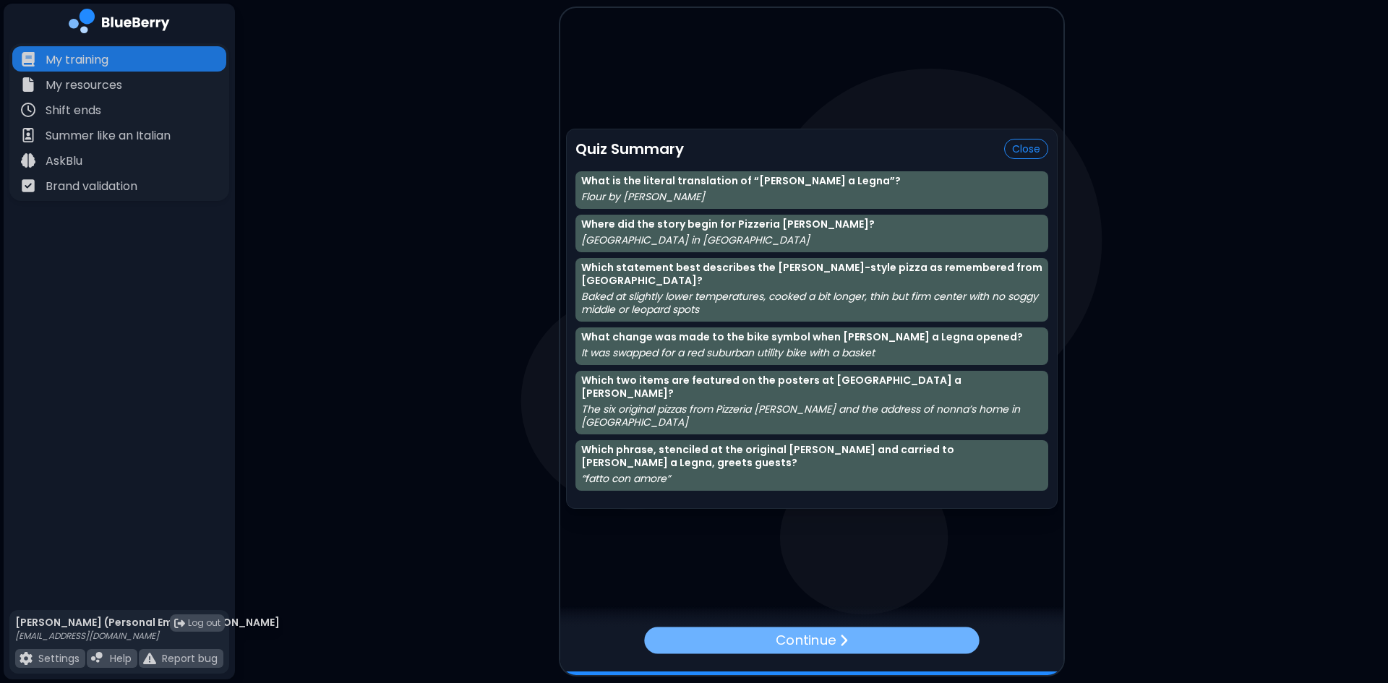
click at [815, 637] on p "Continue" at bounding box center [805, 639] width 60 height 21
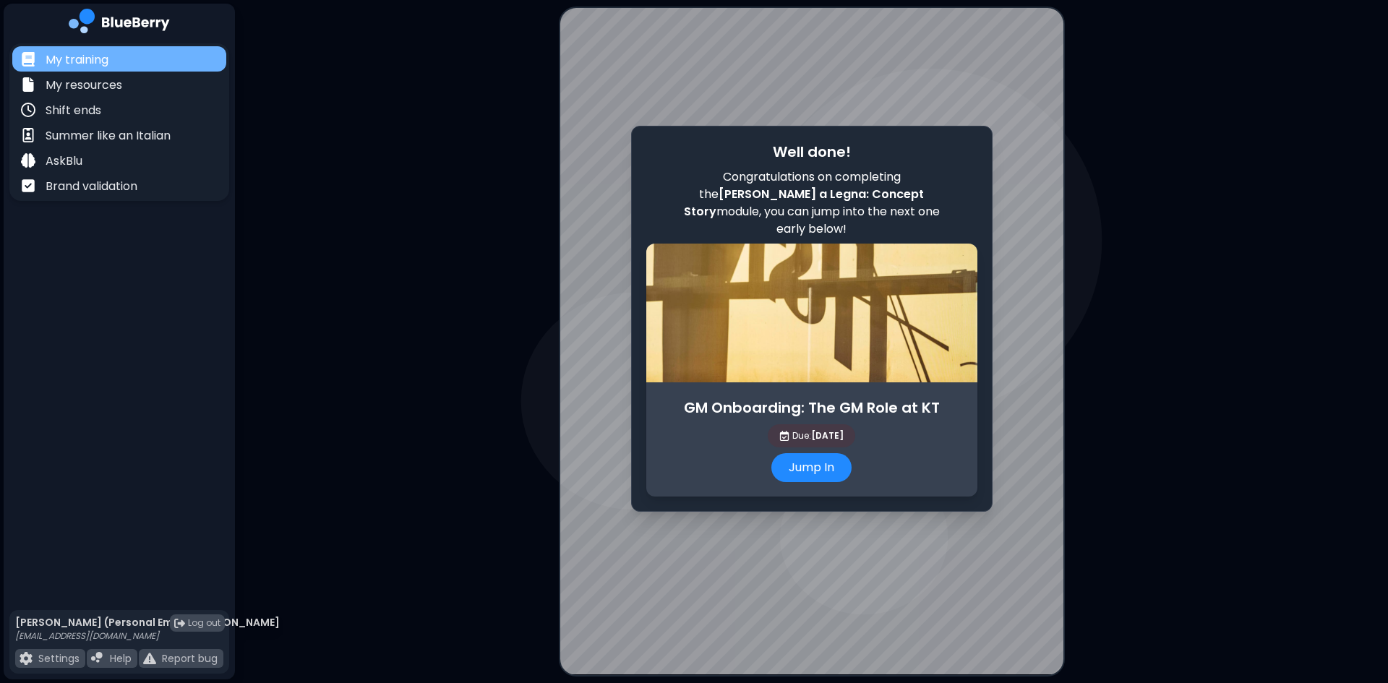
click at [115, 61] on div "My training" at bounding box center [119, 58] width 214 height 25
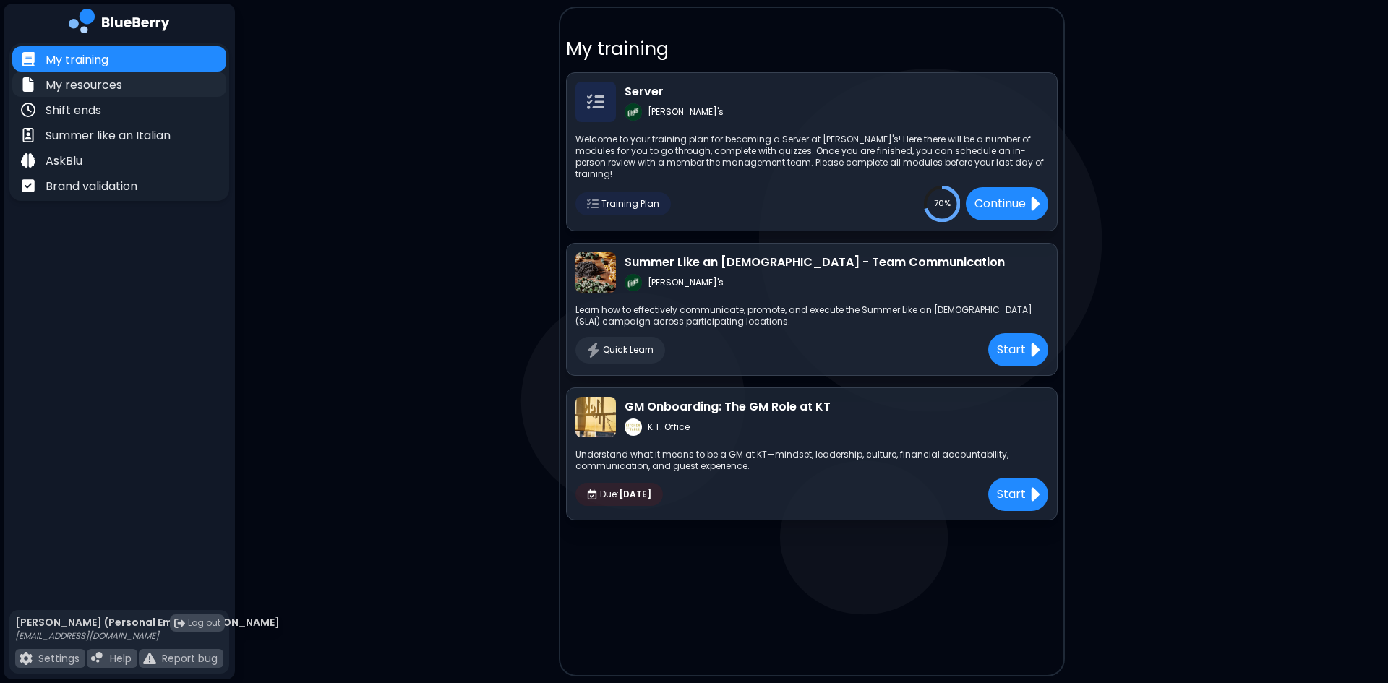
click at [128, 89] on div "My resources" at bounding box center [119, 84] width 214 height 25
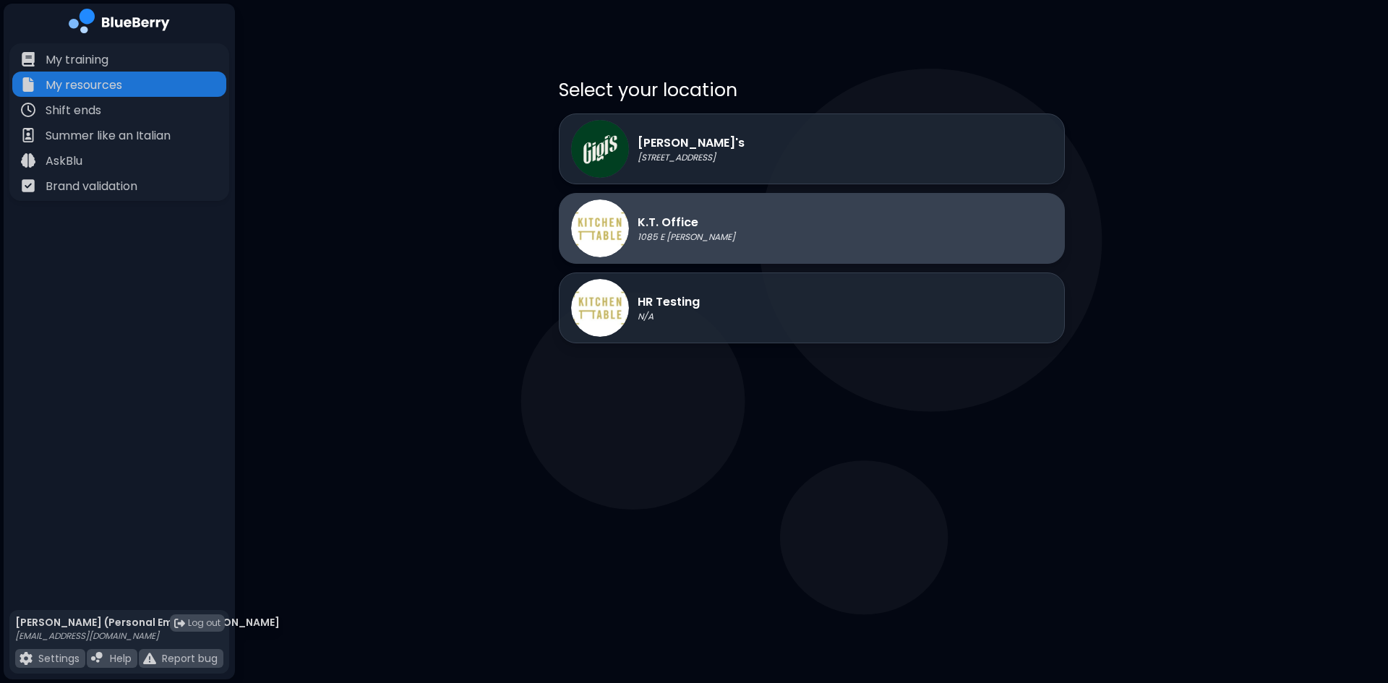
click at [715, 210] on div "K.T. Office 1085 E [GEOGRAPHIC_DATA]" at bounding box center [812, 228] width 506 height 71
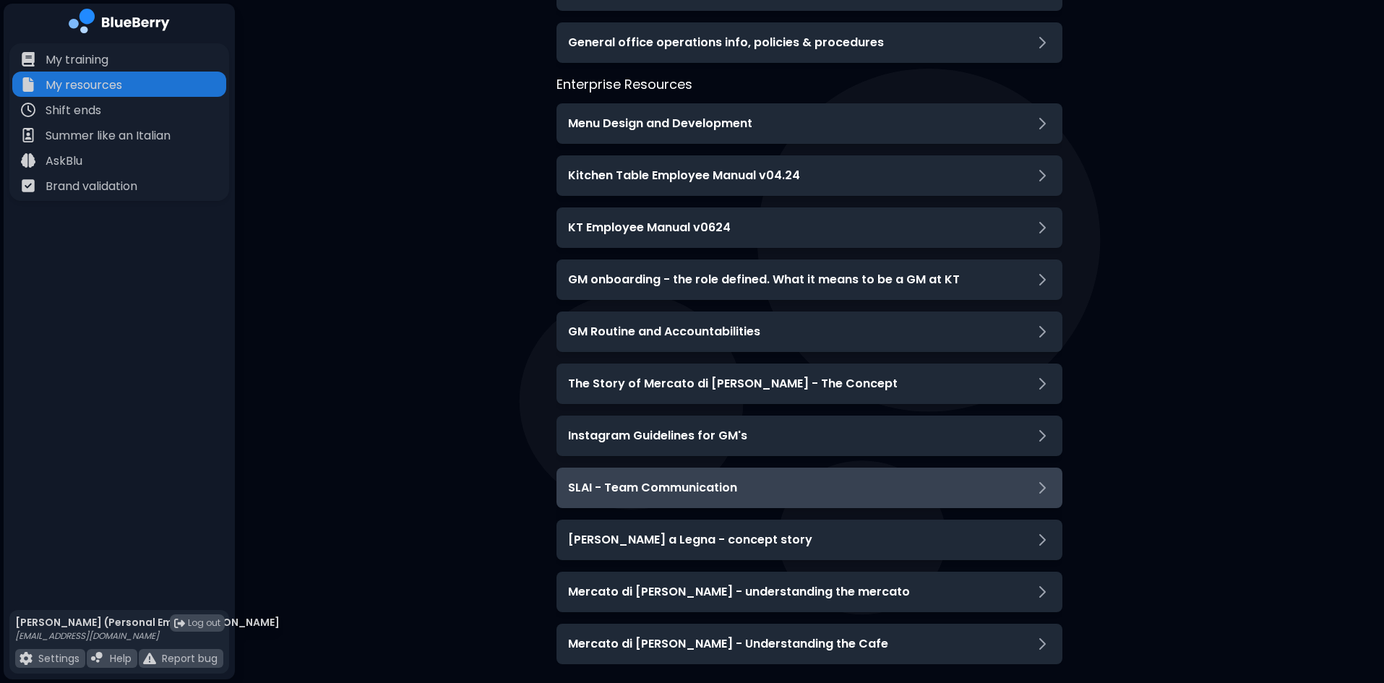
scroll to position [190, 0]
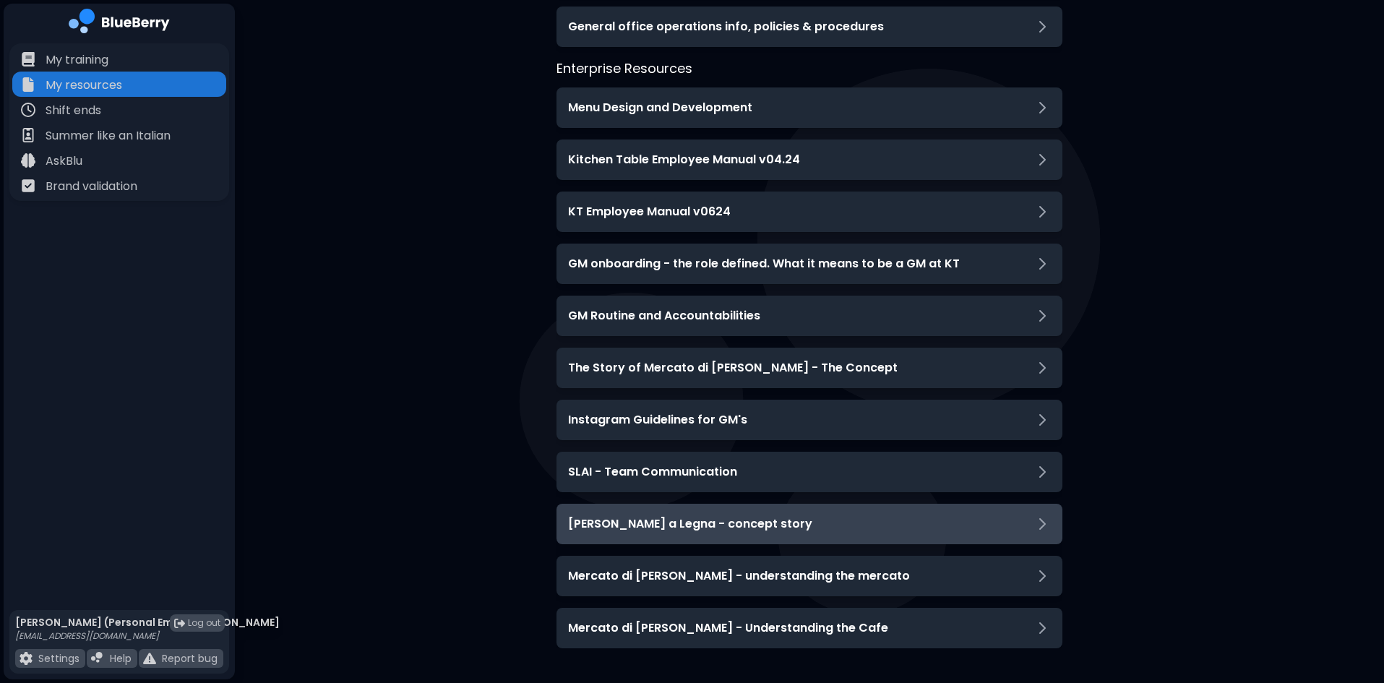
click at [747, 525] on h3 "[PERSON_NAME] a Legna - concept story" at bounding box center [690, 523] width 244 height 17
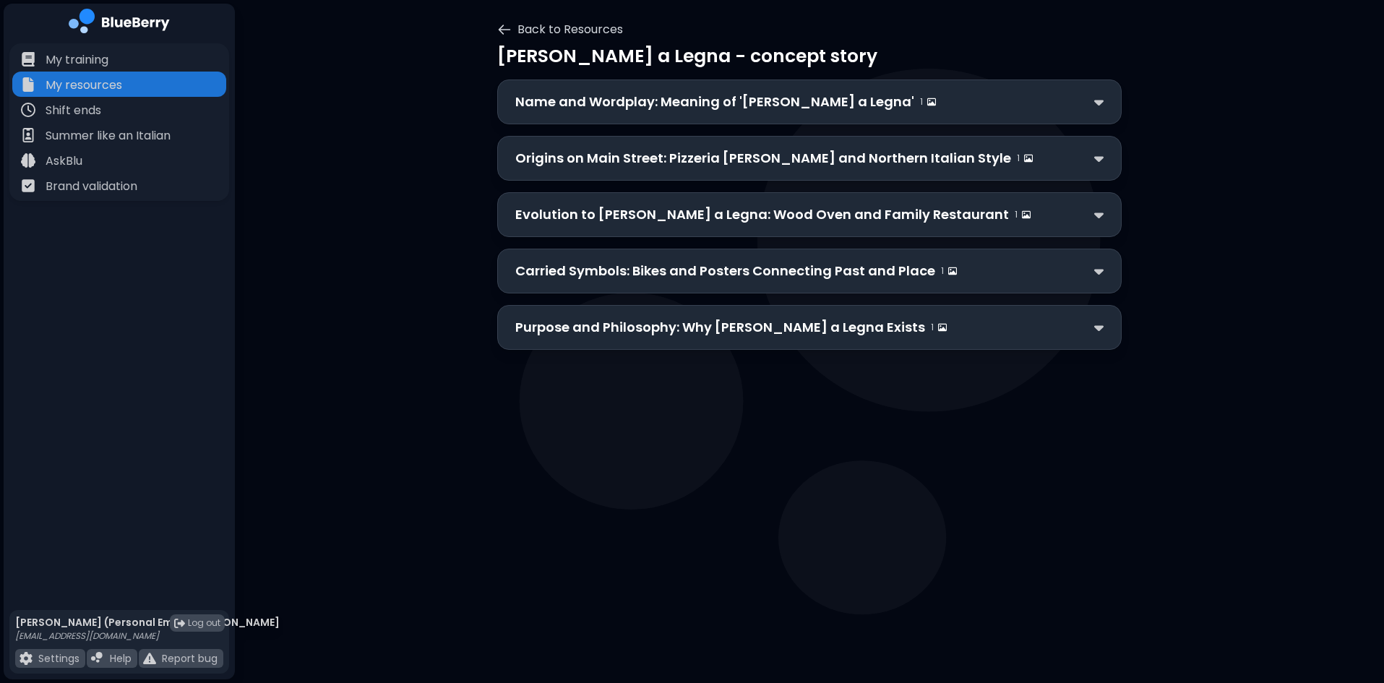
scroll to position [0, 0]
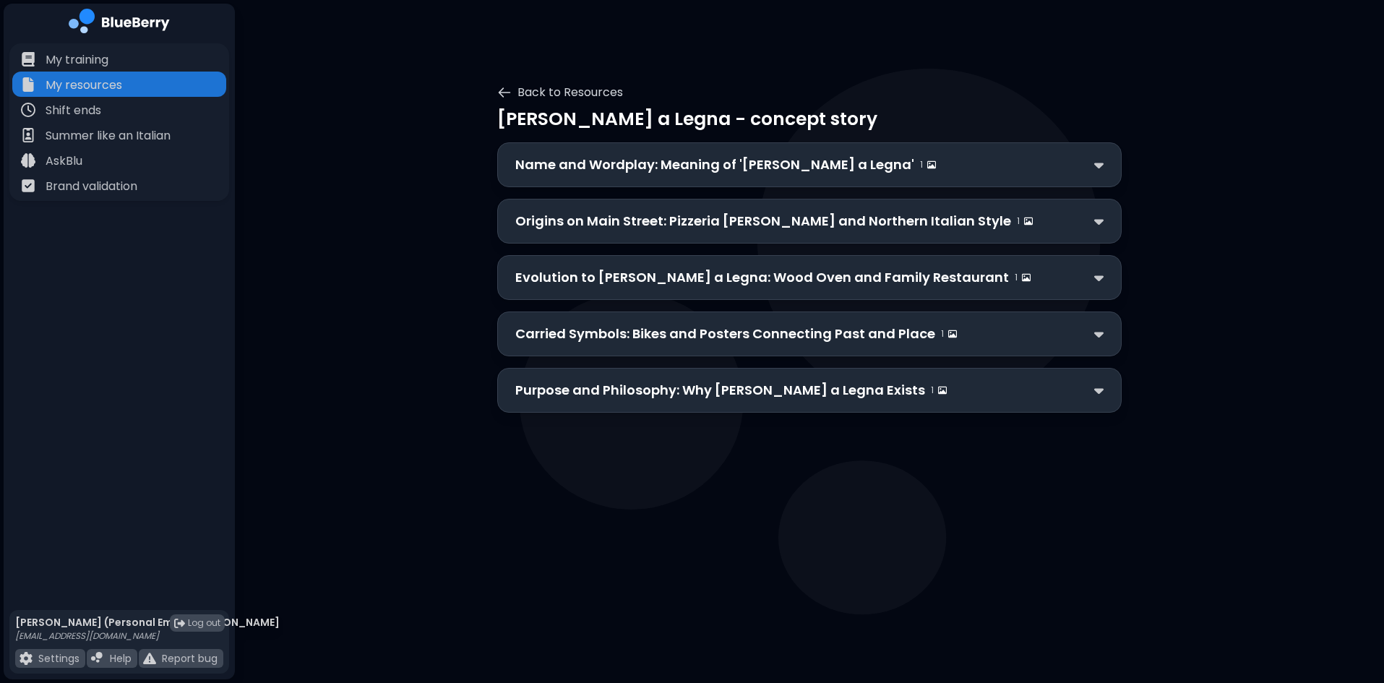
click at [699, 205] on div "Origins on Main Street: Pizzeria Farina and Northern Italian Style 1" at bounding box center [809, 221] width 624 height 45
click at [700, 217] on p "Origins on Main Street: Pizzeria Farina and Northern Italian Style" at bounding box center [763, 221] width 496 height 20
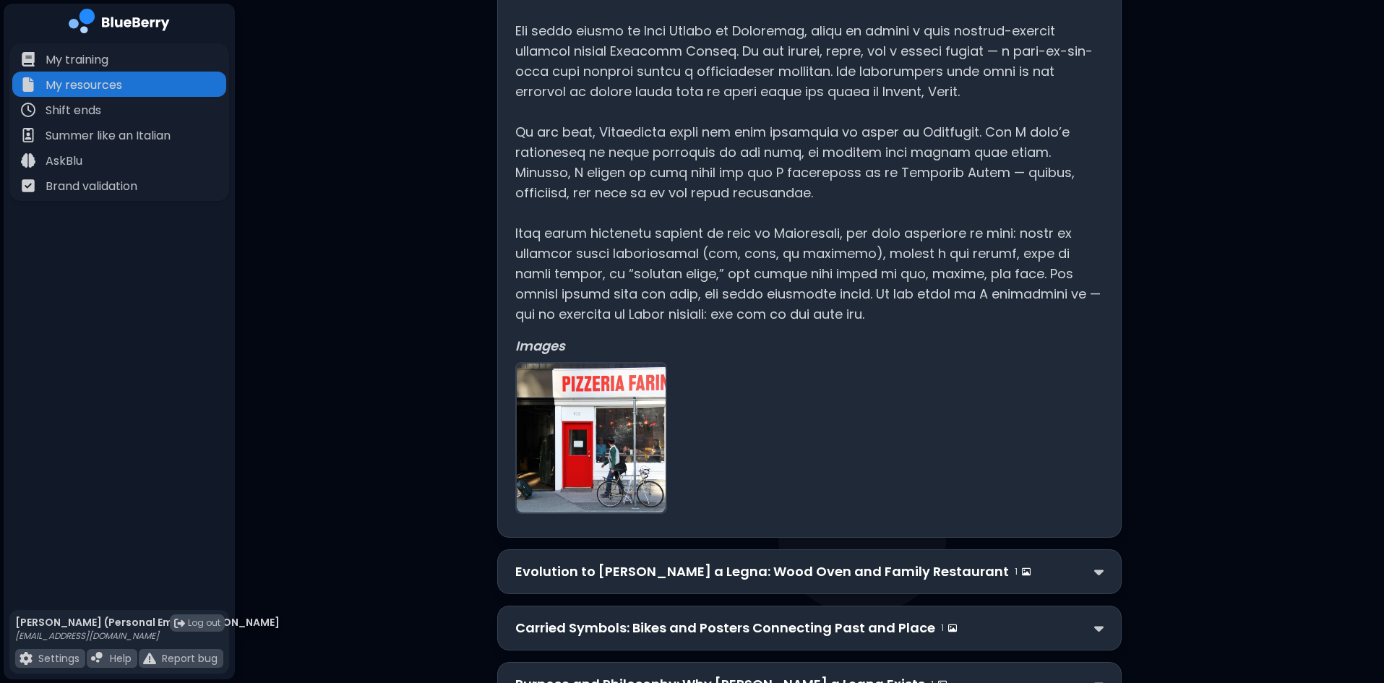
scroll to position [335, 0]
